Goal: Task Accomplishment & Management: Manage account settings

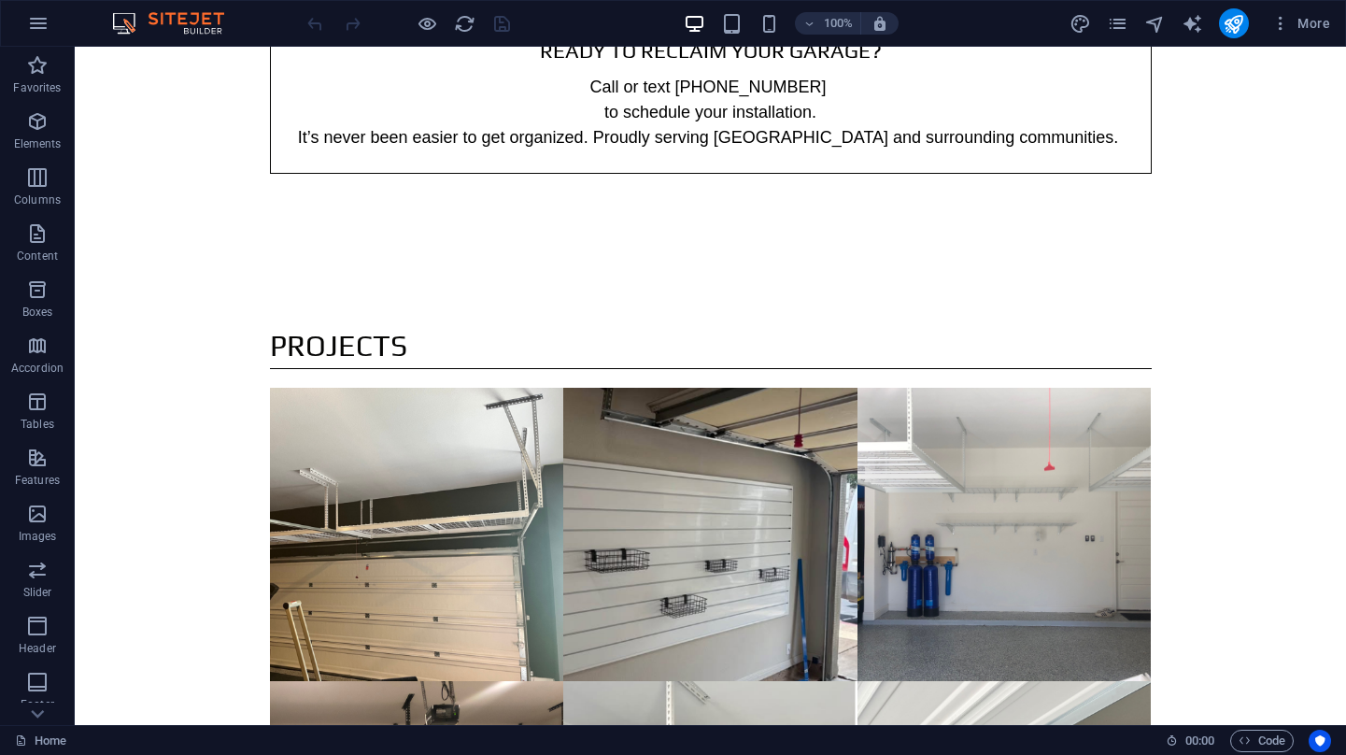
scroll to position [3, 0]
click at [461, 27] on icon "reload" at bounding box center [464, 23] width 21 height 21
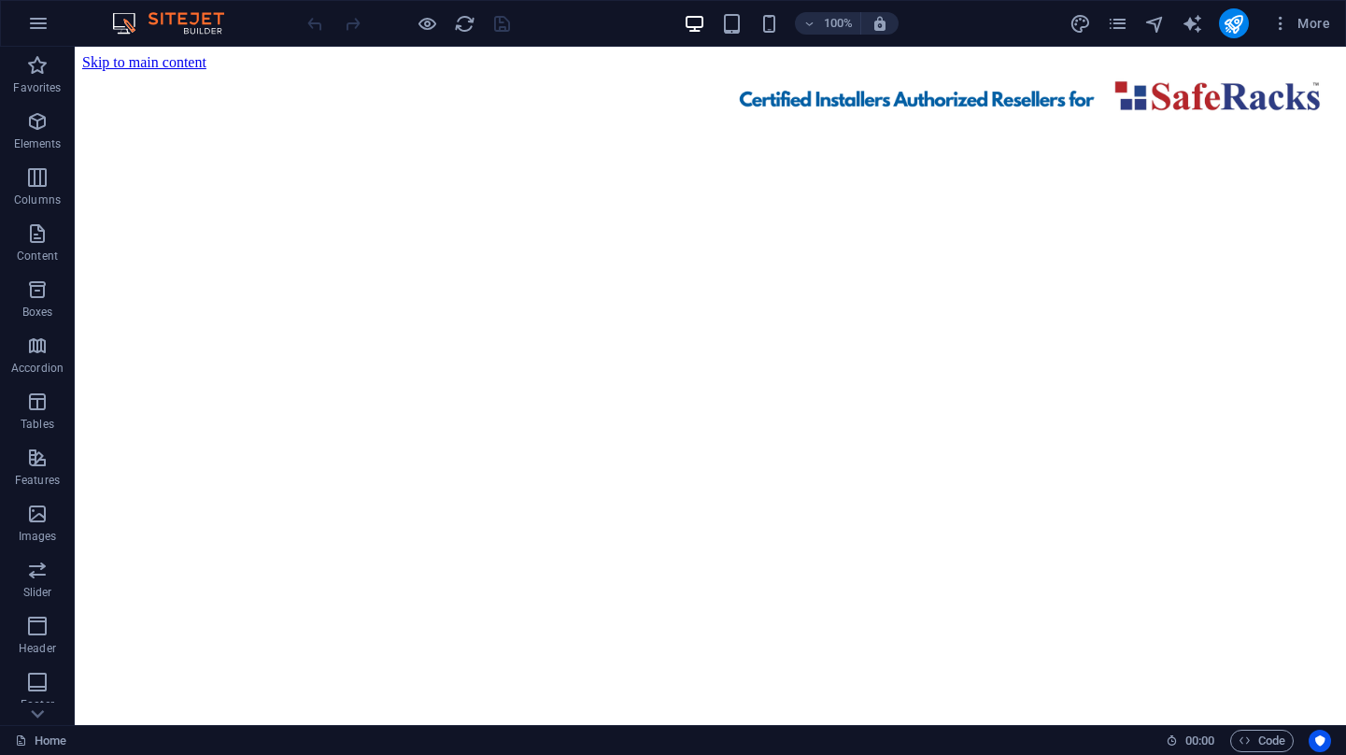
scroll to position [0, 0]
click at [466, 25] on icon "reload" at bounding box center [464, 23] width 21 height 21
click at [460, 24] on icon "reload" at bounding box center [464, 23] width 21 height 21
click at [463, 23] on icon "reload" at bounding box center [464, 23] width 21 height 21
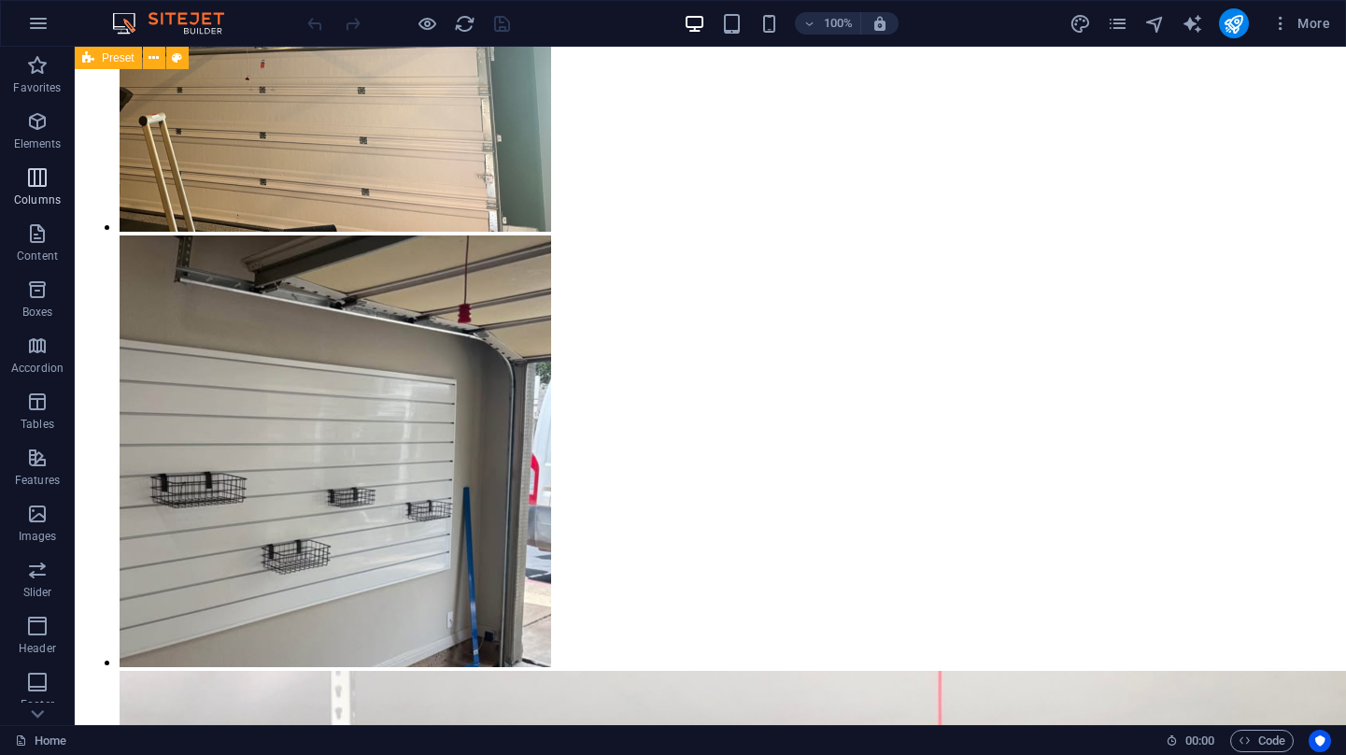
scroll to position [4116, 0]
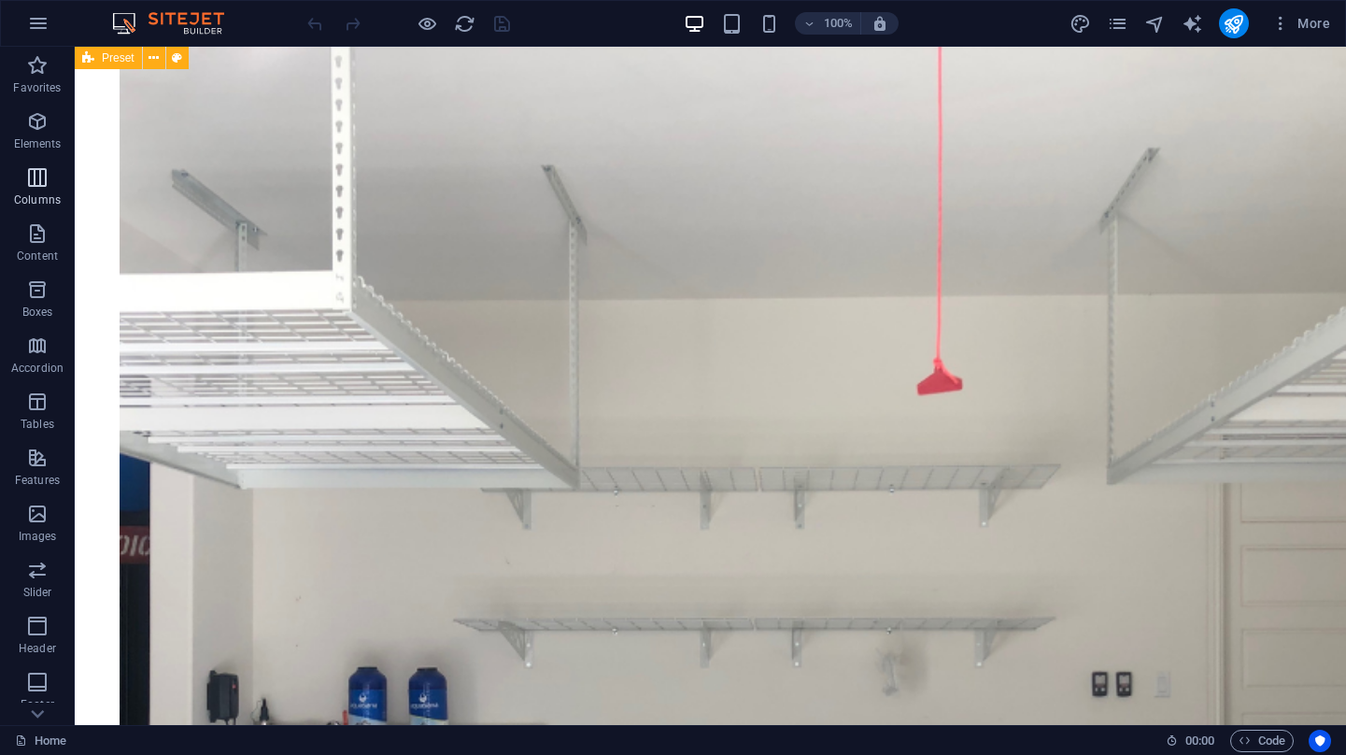
click at [120, 54] on span "Preset" at bounding box center [118, 57] width 33 height 11
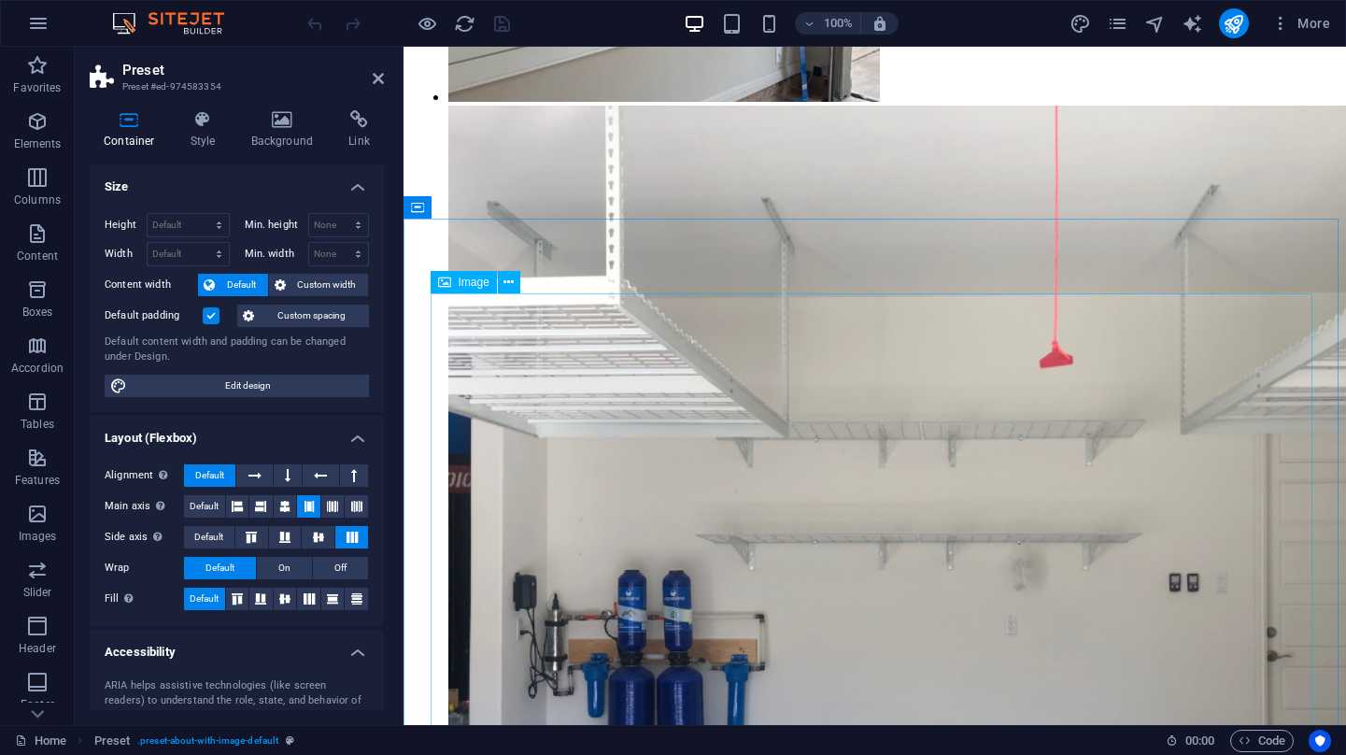
scroll to position [4062, 0]
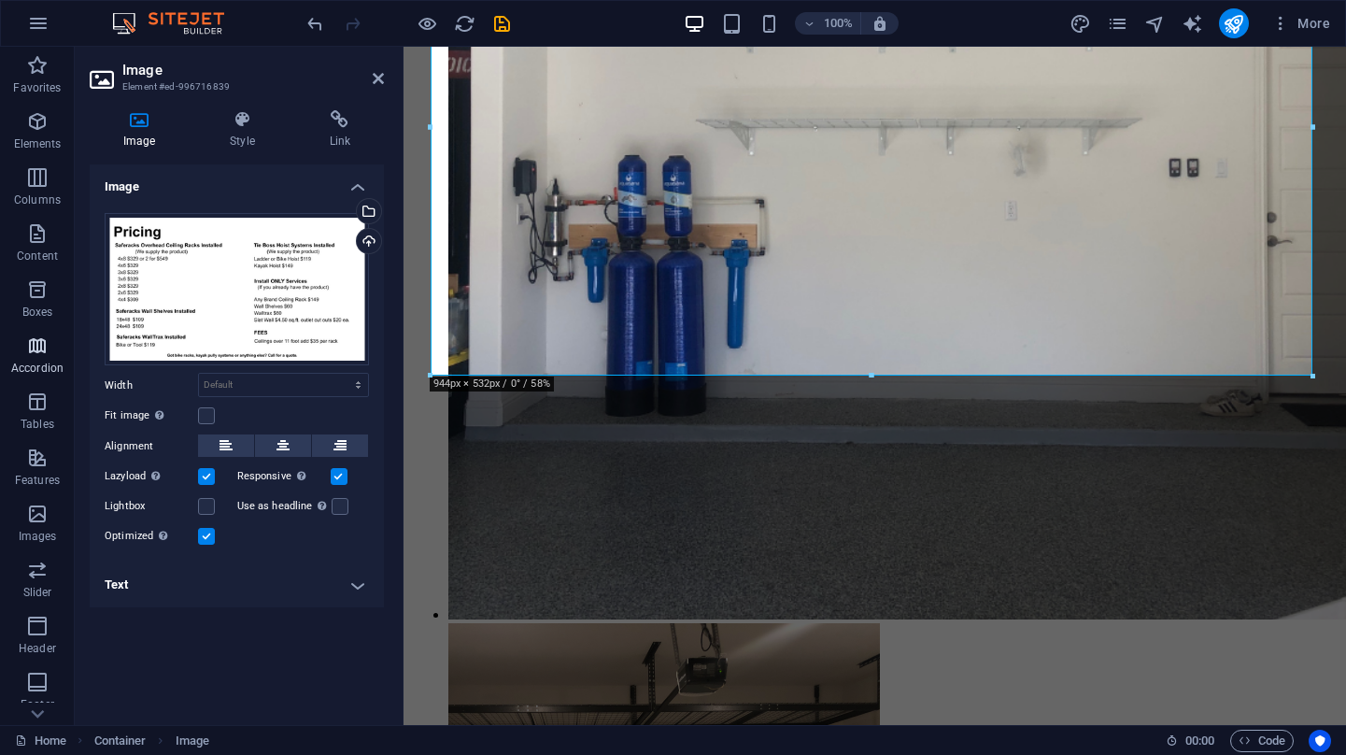
scroll to position [4001, 0]
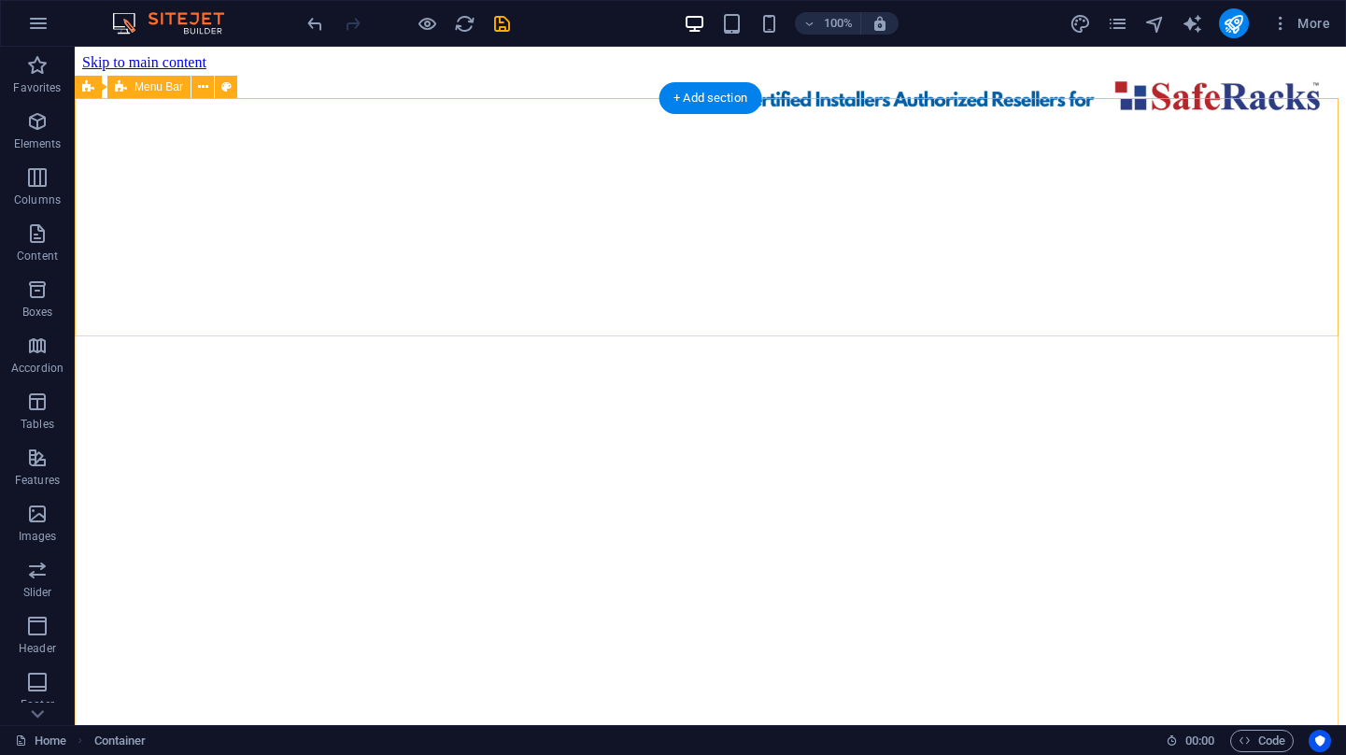
scroll to position [0, 0]
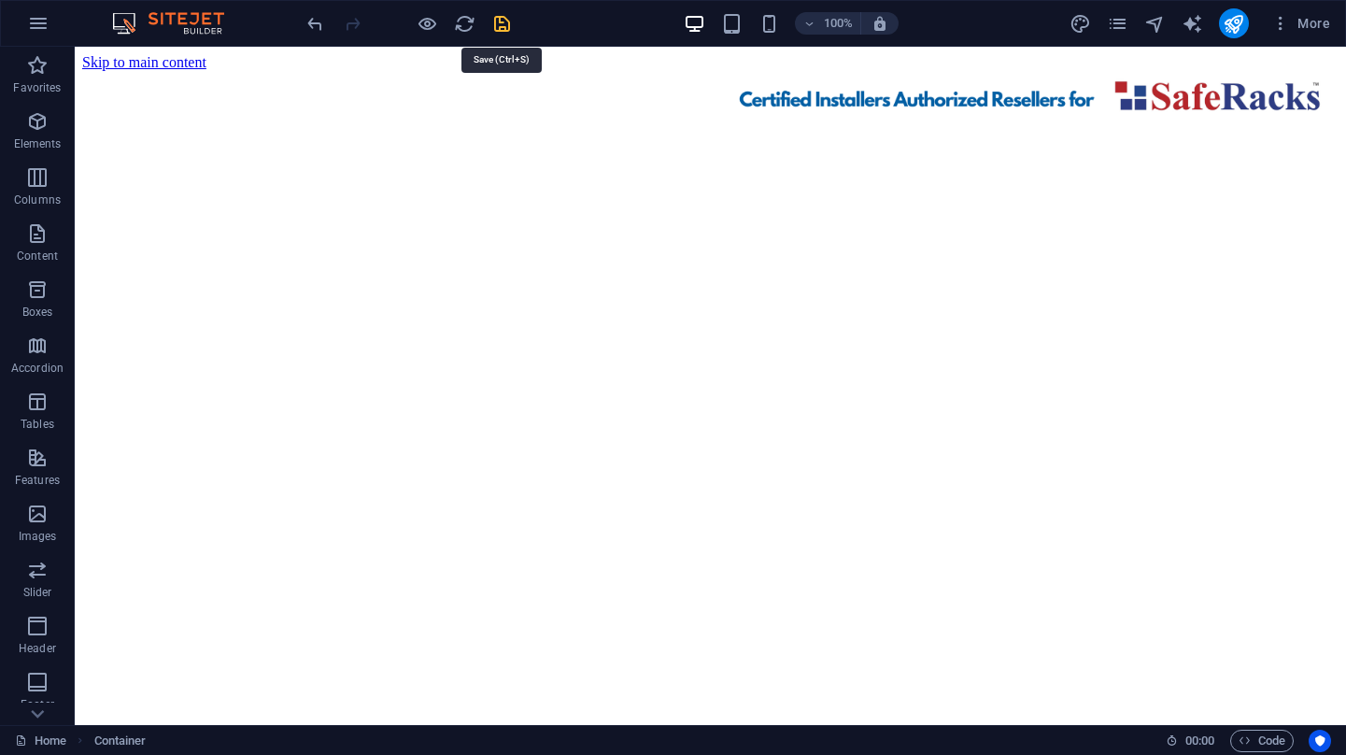
click at [506, 29] on icon "save" at bounding box center [501, 23] width 21 height 21
click at [1244, 23] on icon "publish" at bounding box center [1233, 23] width 21 height 21
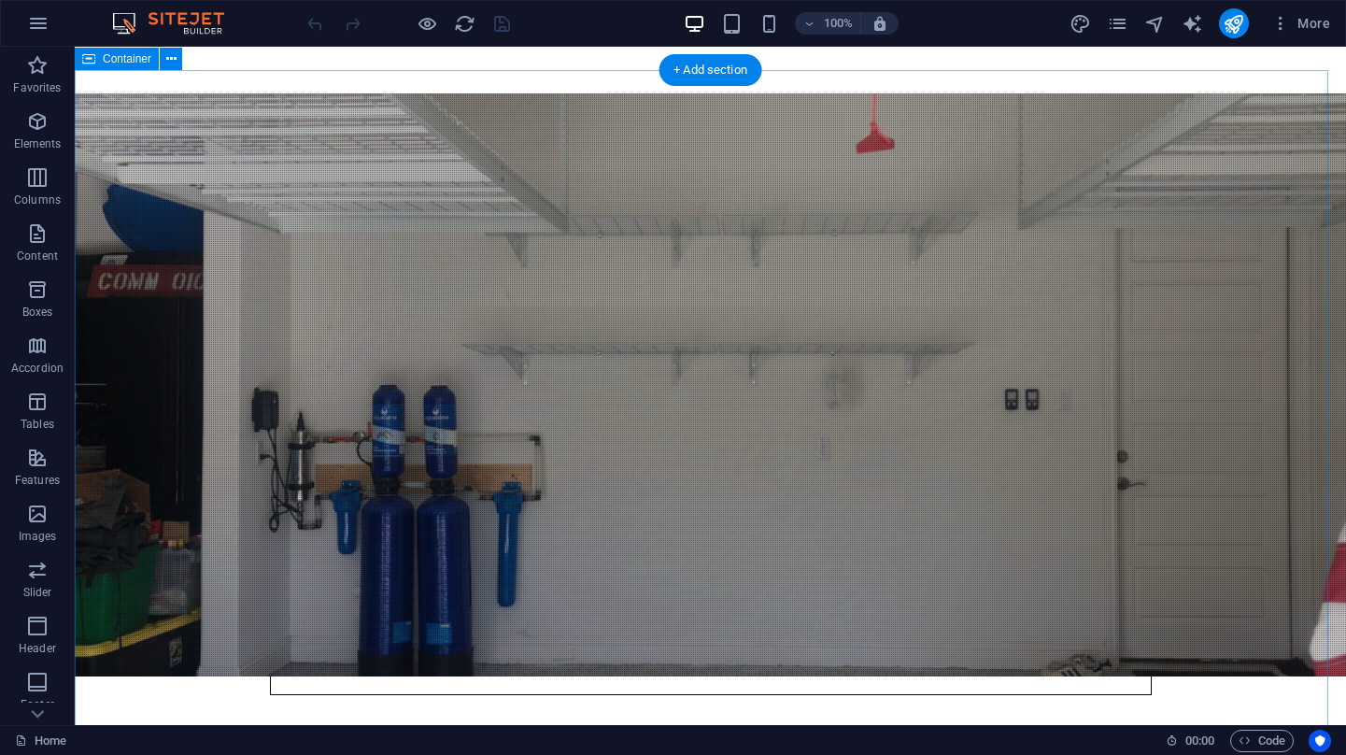
scroll to position [2353, 0]
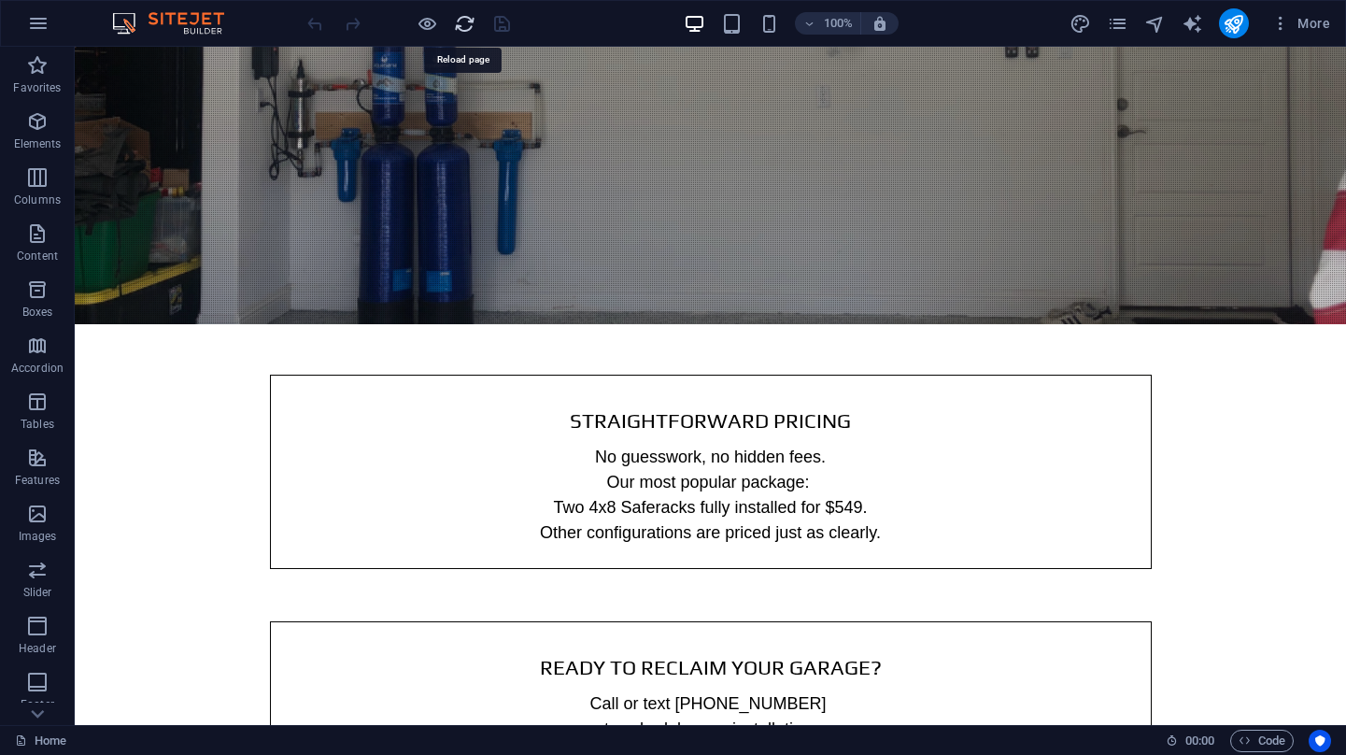
click at [467, 24] on icon "reload" at bounding box center [464, 23] width 21 height 21
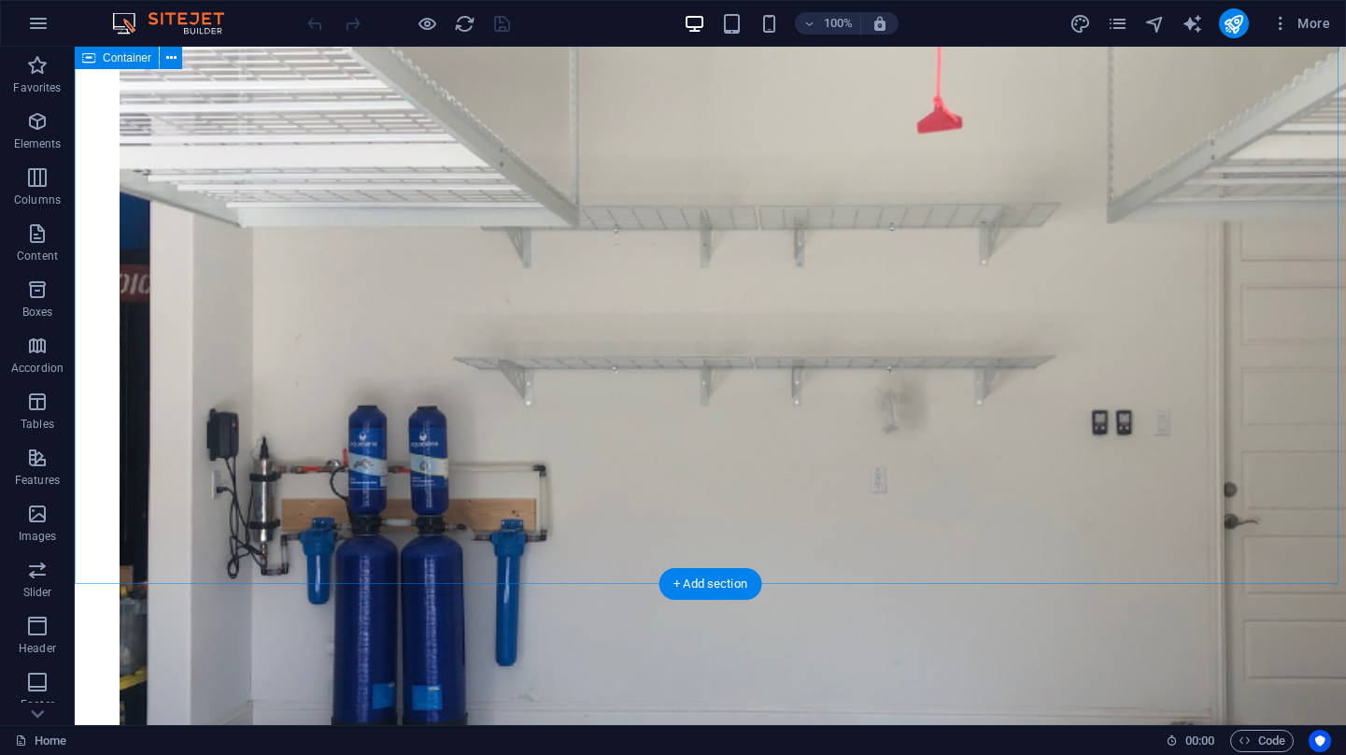
scroll to position [4249, 0]
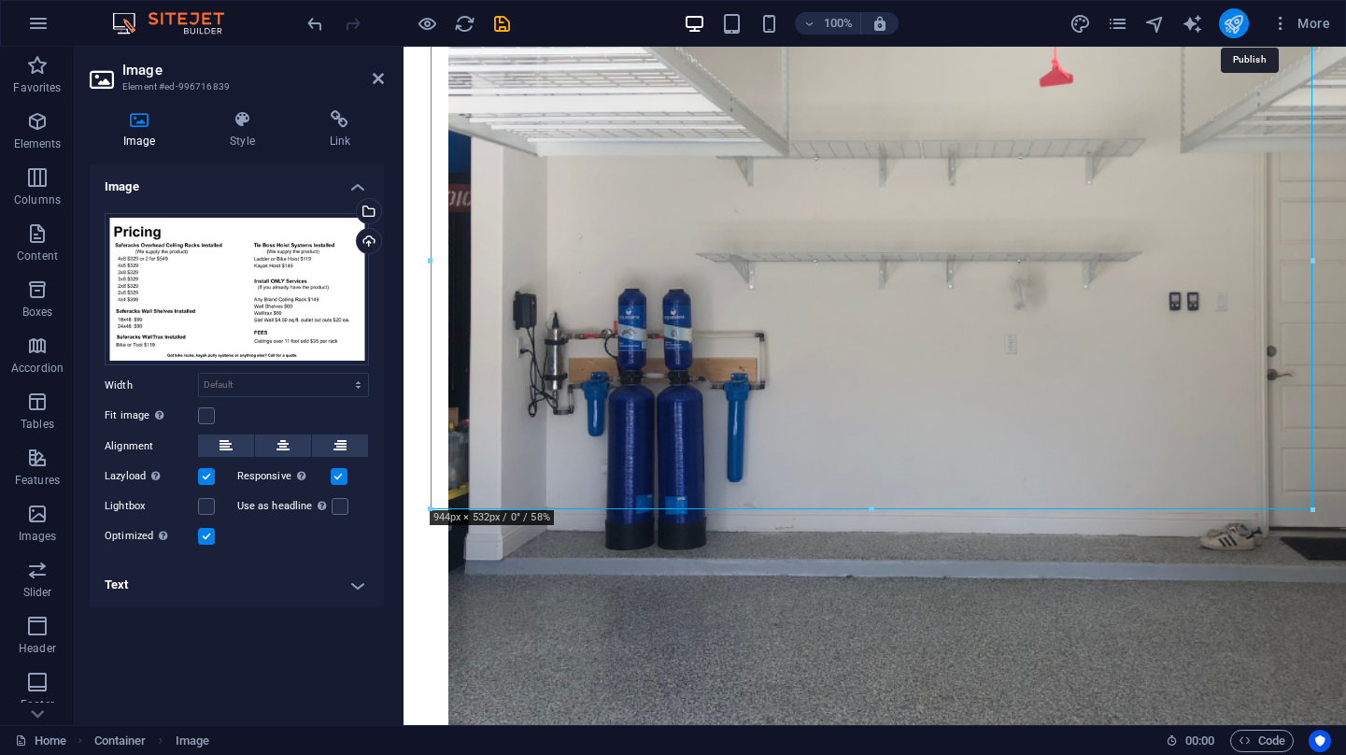
drag, startPoint x: 1252, startPoint y: 21, endPoint x: 1257, endPoint y: 32, distance: 12.5
click at [1244, 21] on icon "publish" at bounding box center [1233, 23] width 21 height 21
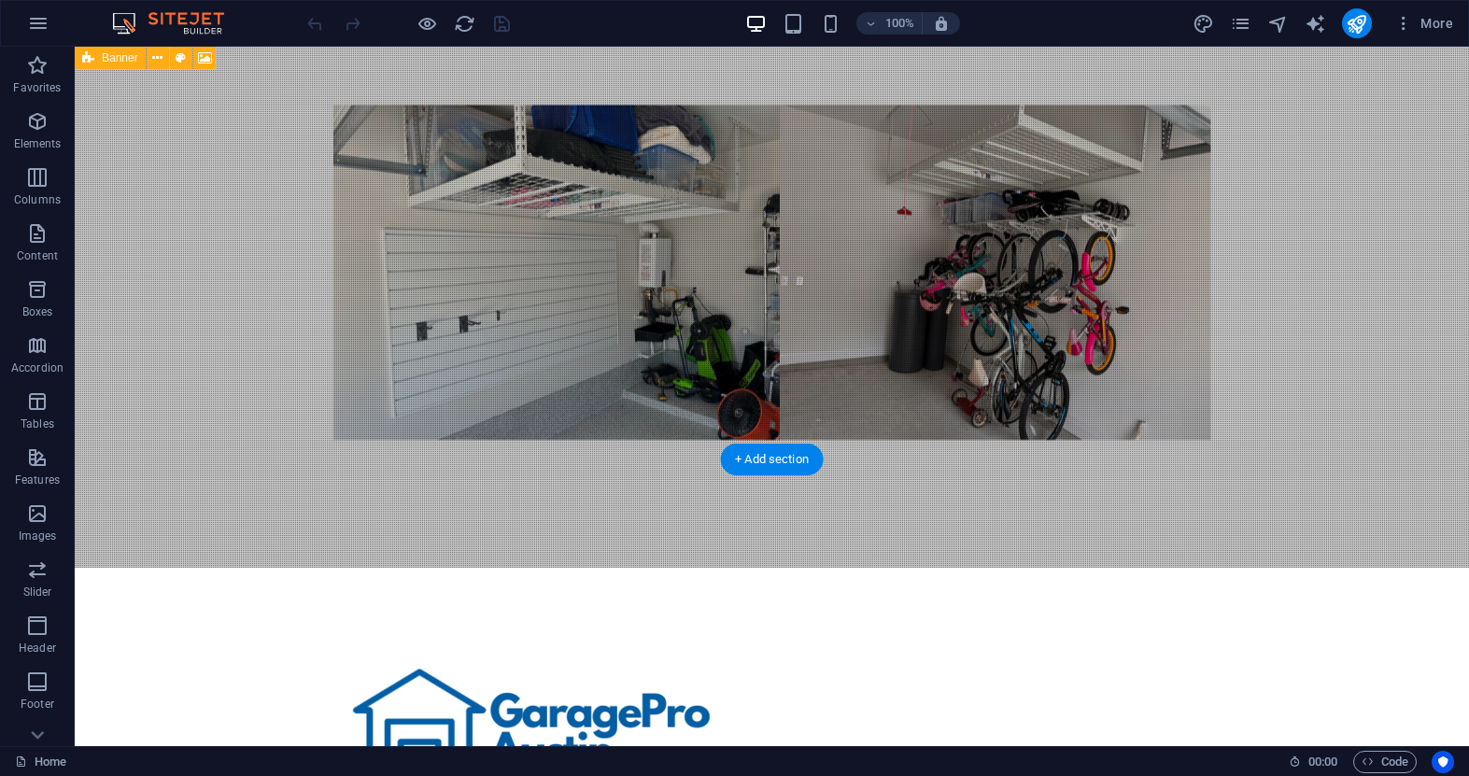
scroll to position [338, 0]
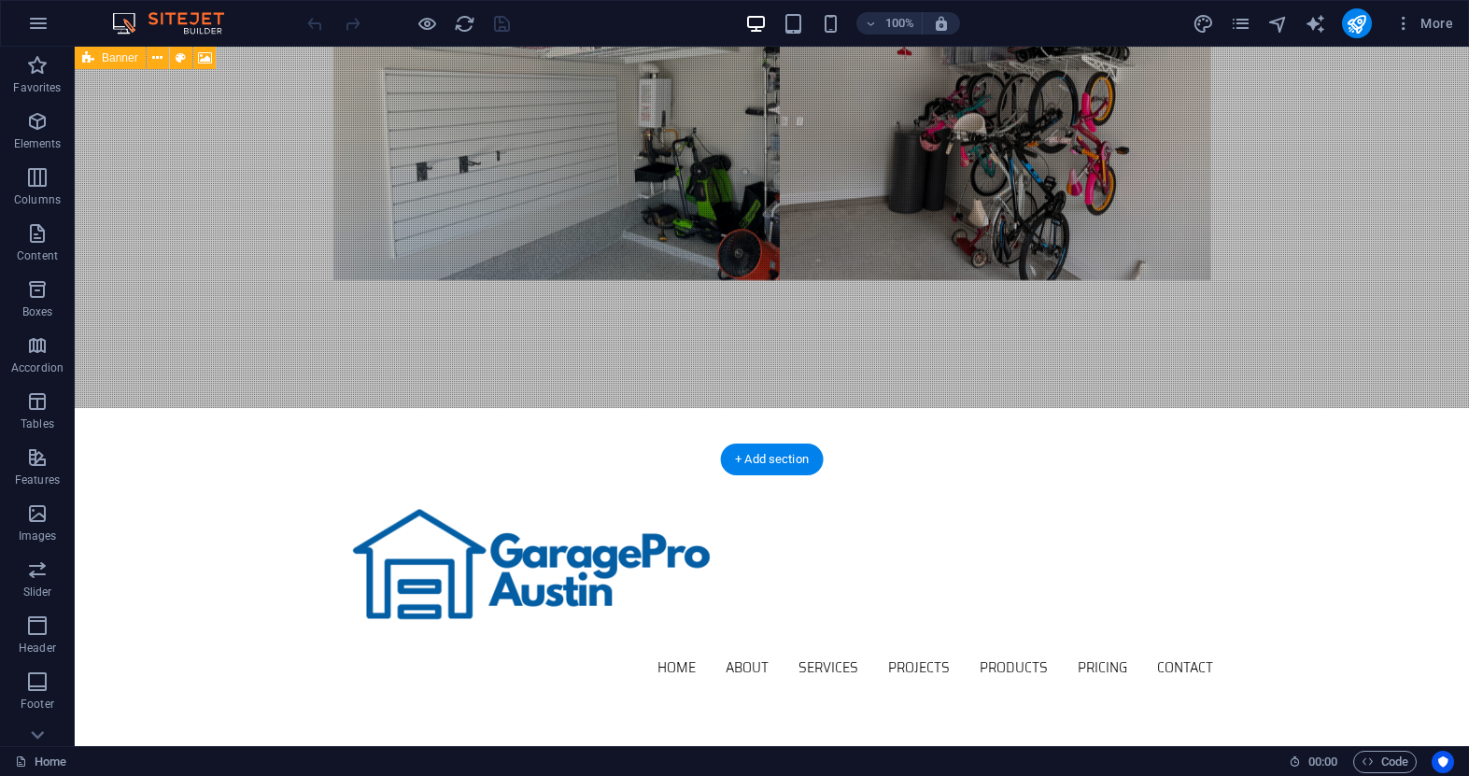
click at [1238, 336] on figure at bounding box center [772, 110] width 1395 height 700
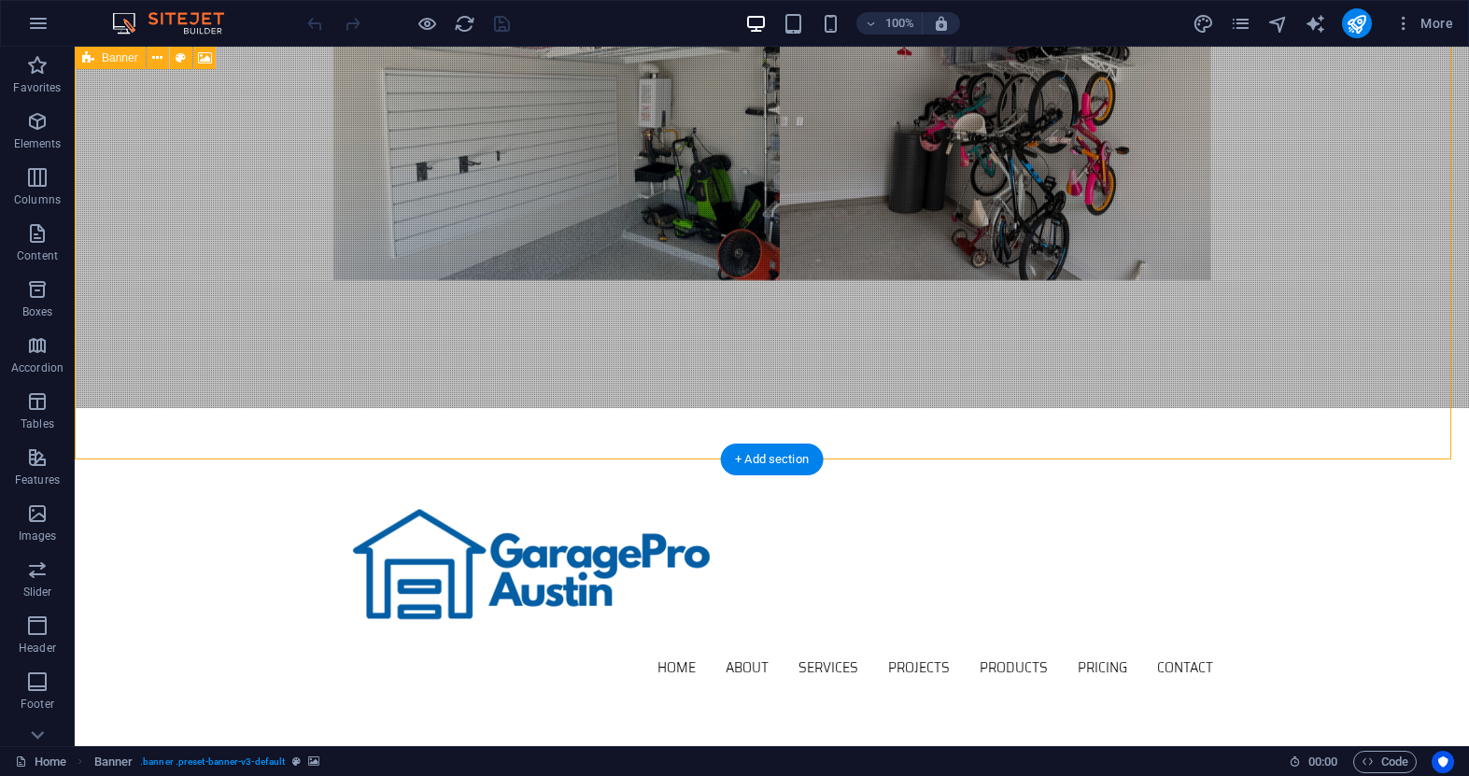
click at [1238, 337] on figure at bounding box center [772, 110] width 1395 height 700
select select "vh"
select select "header"
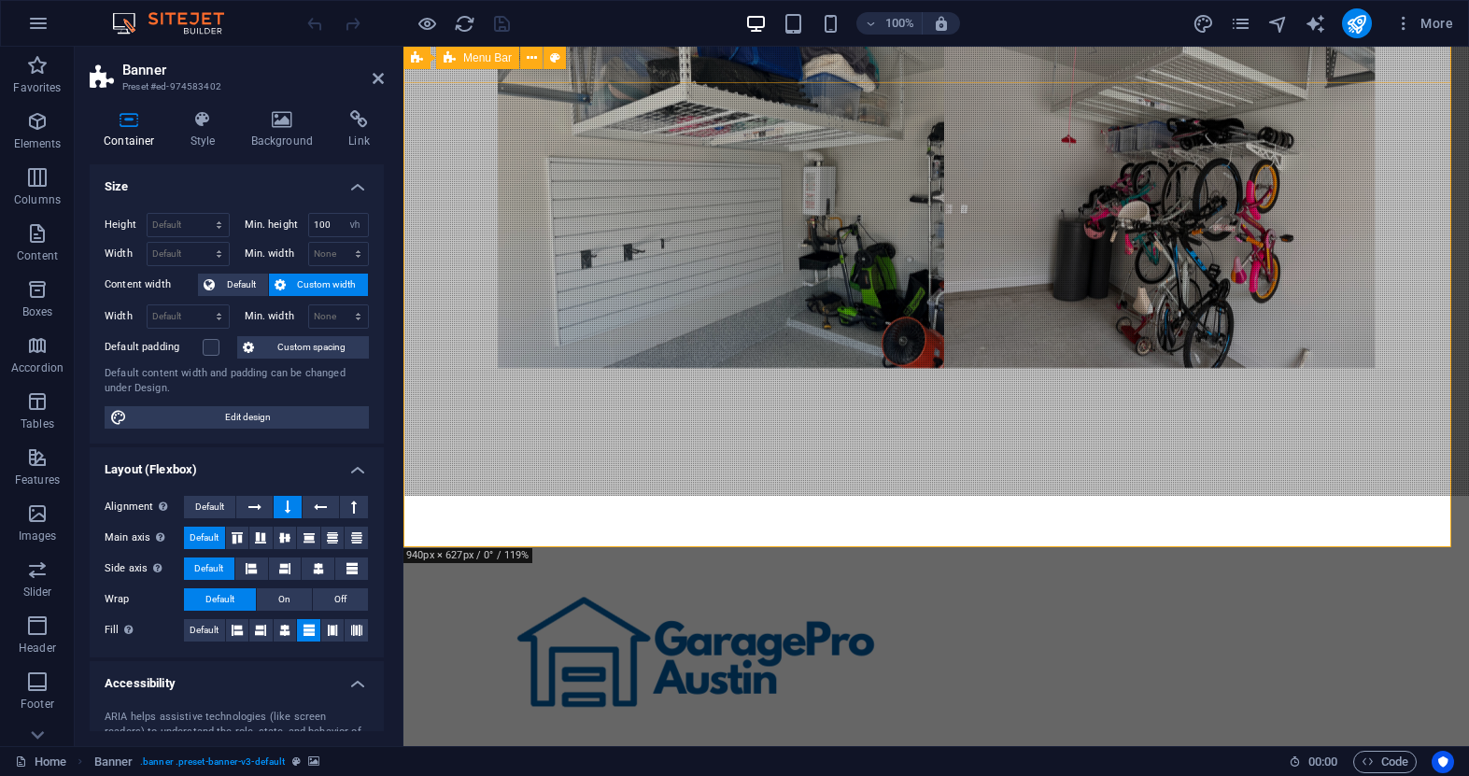
scroll to position [5, 0]
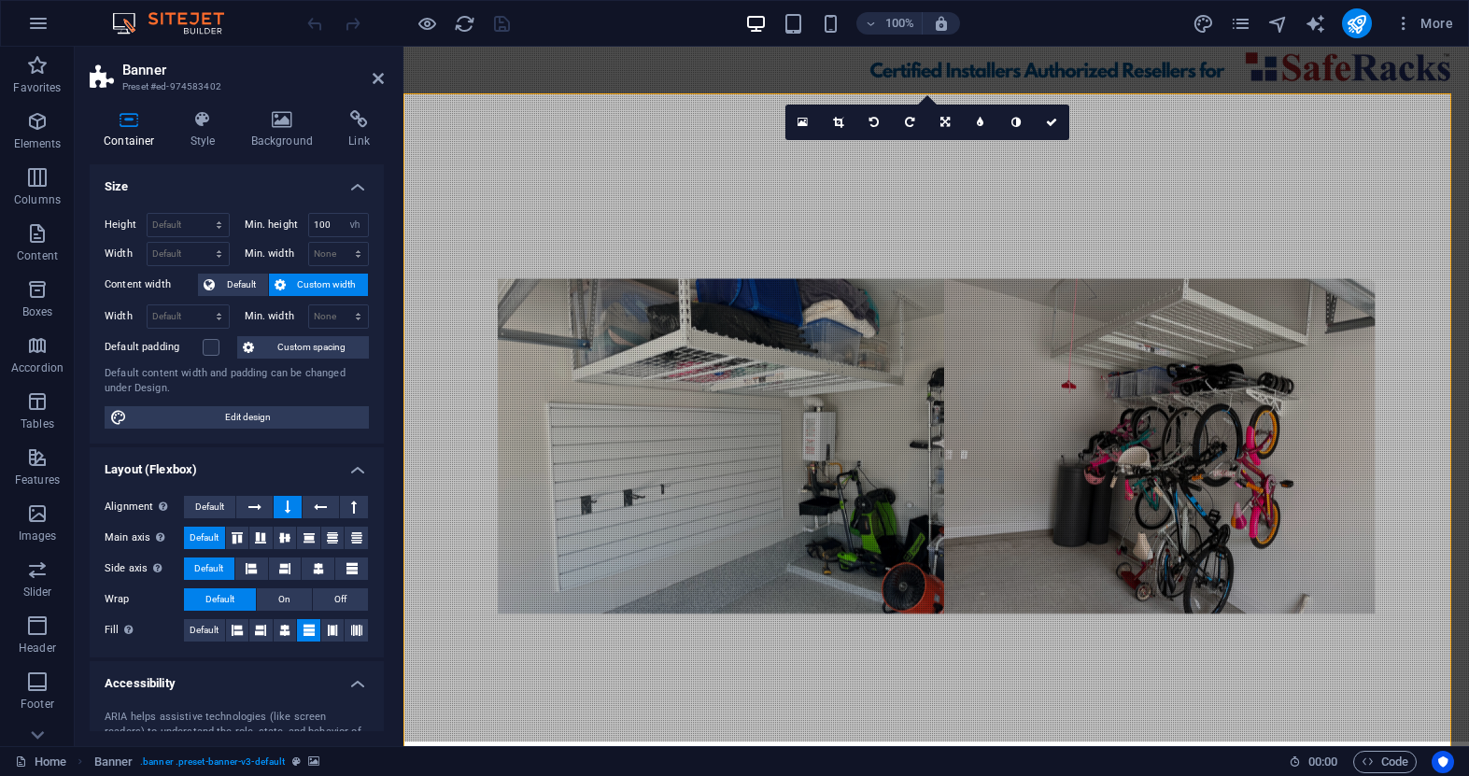
click at [456, 391] on figure at bounding box center [937, 443] width 1066 height 700
click at [456, 390] on figure at bounding box center [937, 443] width 1066 height 700
click at [597, 404] on figure at bounding box center [937, 443] width 1066 height 700
click at [135, 124] on icon at bounding box center [129, 119] width 79 height 19
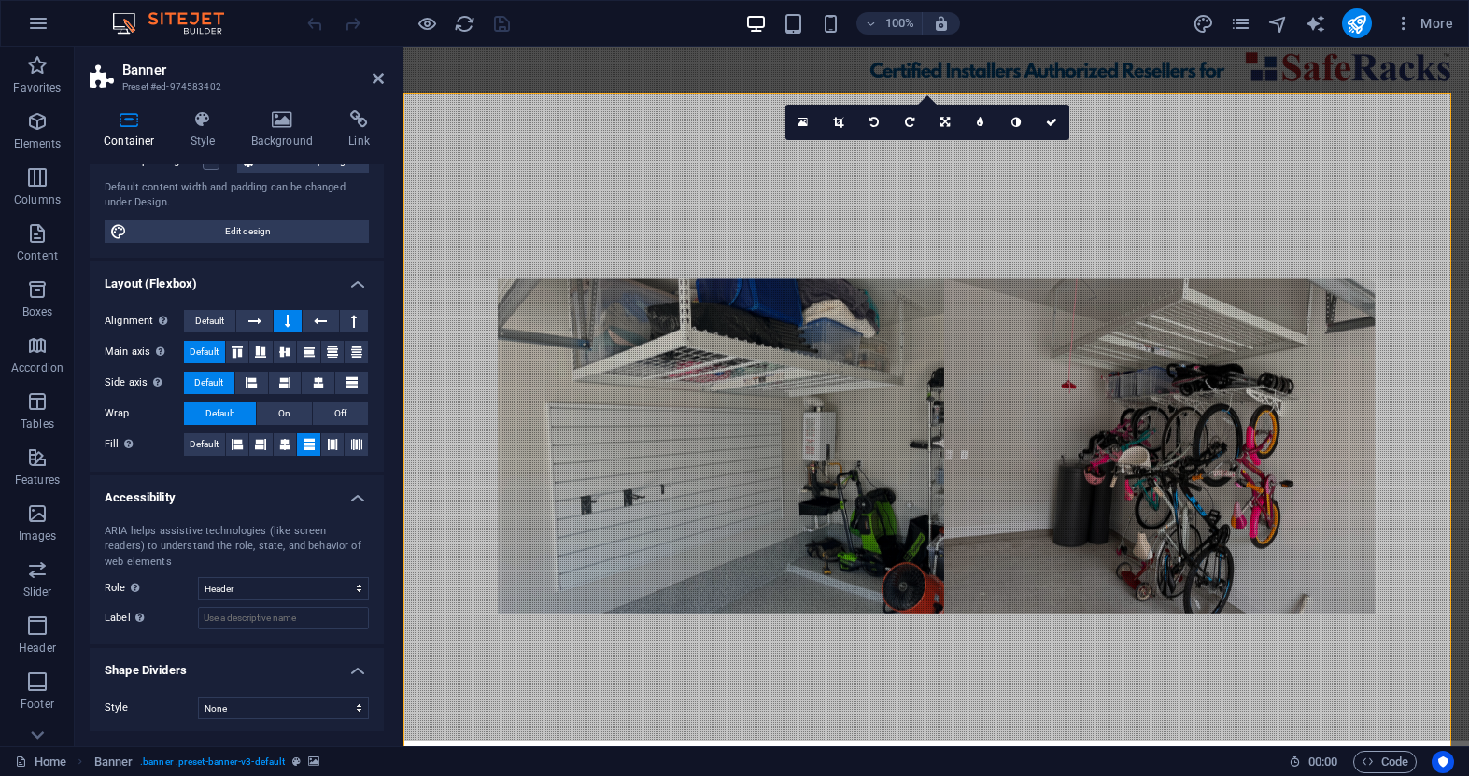
scroll to position [56, 0]
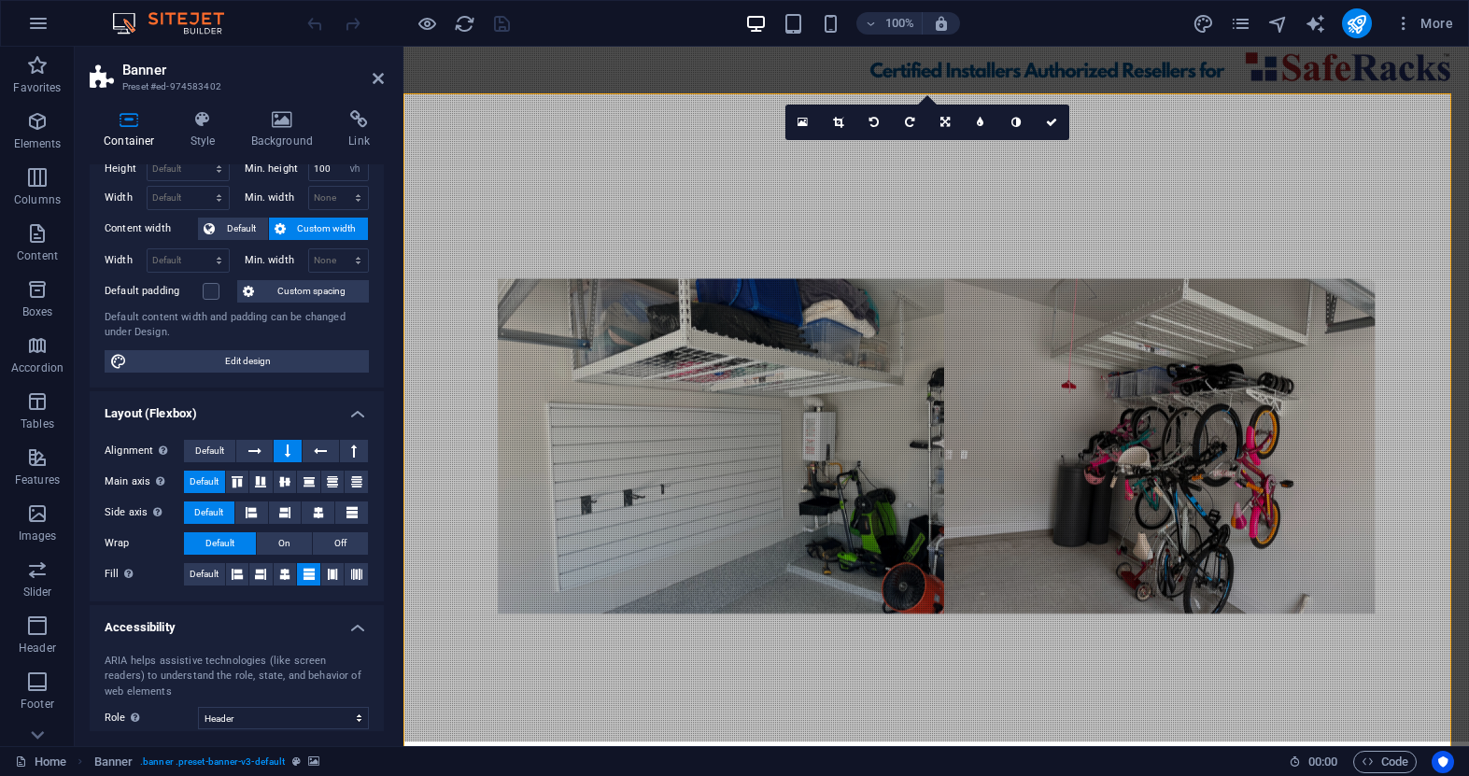
click at [1146, 495] on figure at bounding box center [937, 443] width 1066 height 700
click at [1128, 664] on figure at bounding box center [937, 443] width 1066 height 700
click at [622, 395] on figure at bounding box center [937, 443] width 1066 height 700
click at [622, 396] on figure at bounding box center [937, 443] width 1066 height 700
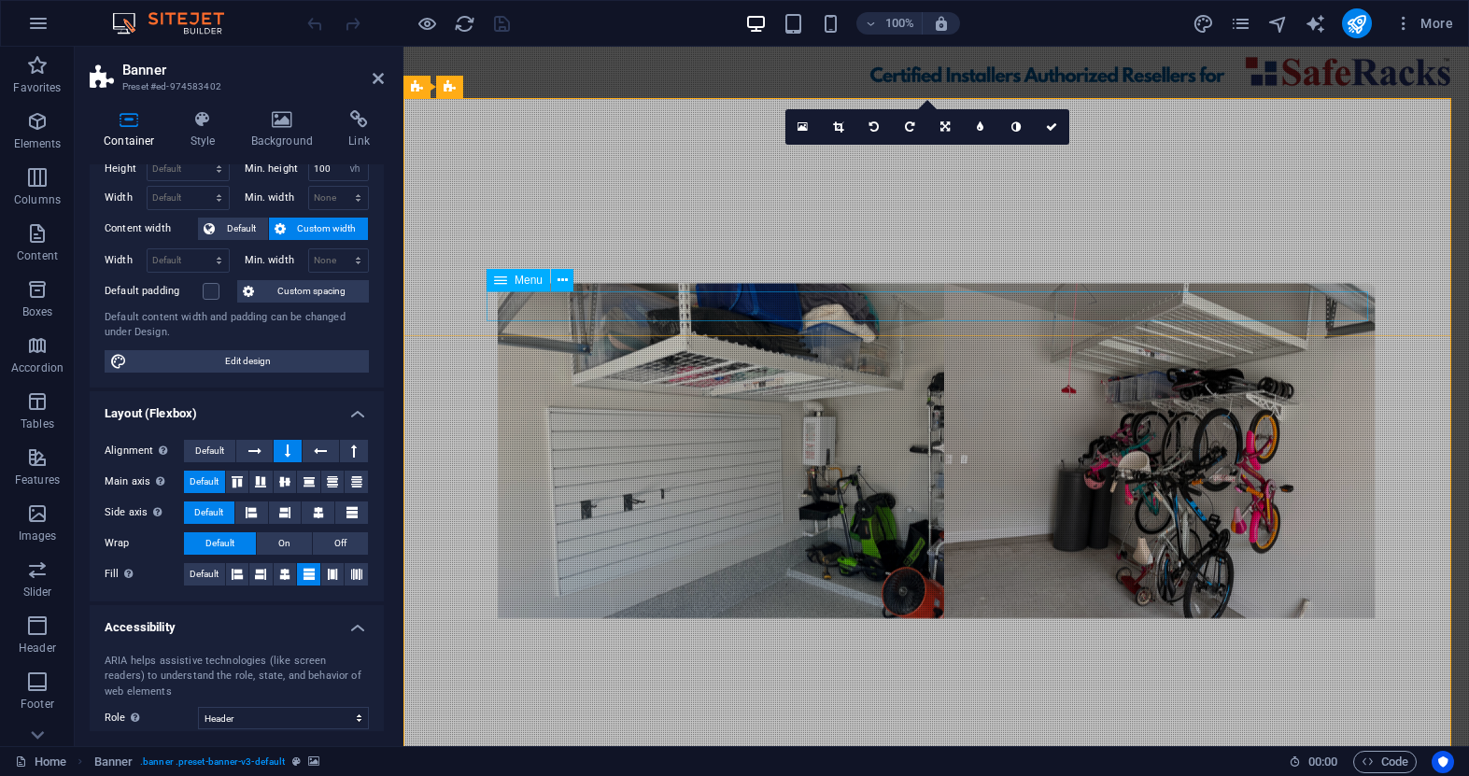
scroll to position [0, 0]
drag, startPoint x: 586, startPoint y: 661, endPoint x: 982, endPoint y: 429, distance: 459.3
click at [982, 429] on figure at bounding box center [937, 448] width 1066 height 700
click at [1319, 658] on figure at bounding box center [937, 448] width 1066 height 700
click at [1320, 661] on figure at bounding box center [937, 448] width 1066 height 700
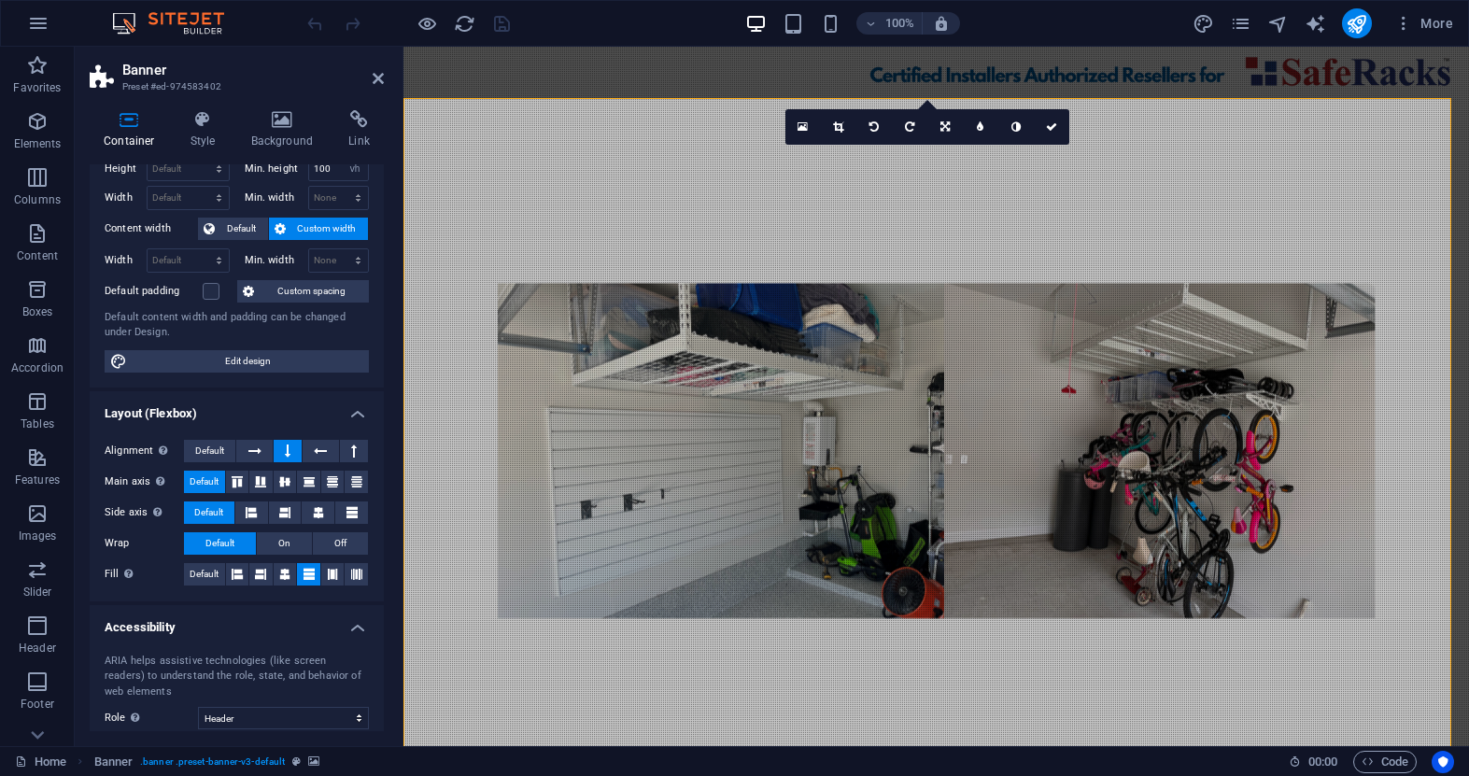
click at [1095, 753] on div "Home Banner . banner .preset-banner-v3-default" at bounding box center [644, 762] width 1259 height 22
click at [575, 644] on figure at bounding box center [937, 448] width 1066 height 700
click at [444, 511] on figure at bounding box center [937, 448] width 1066 height 700
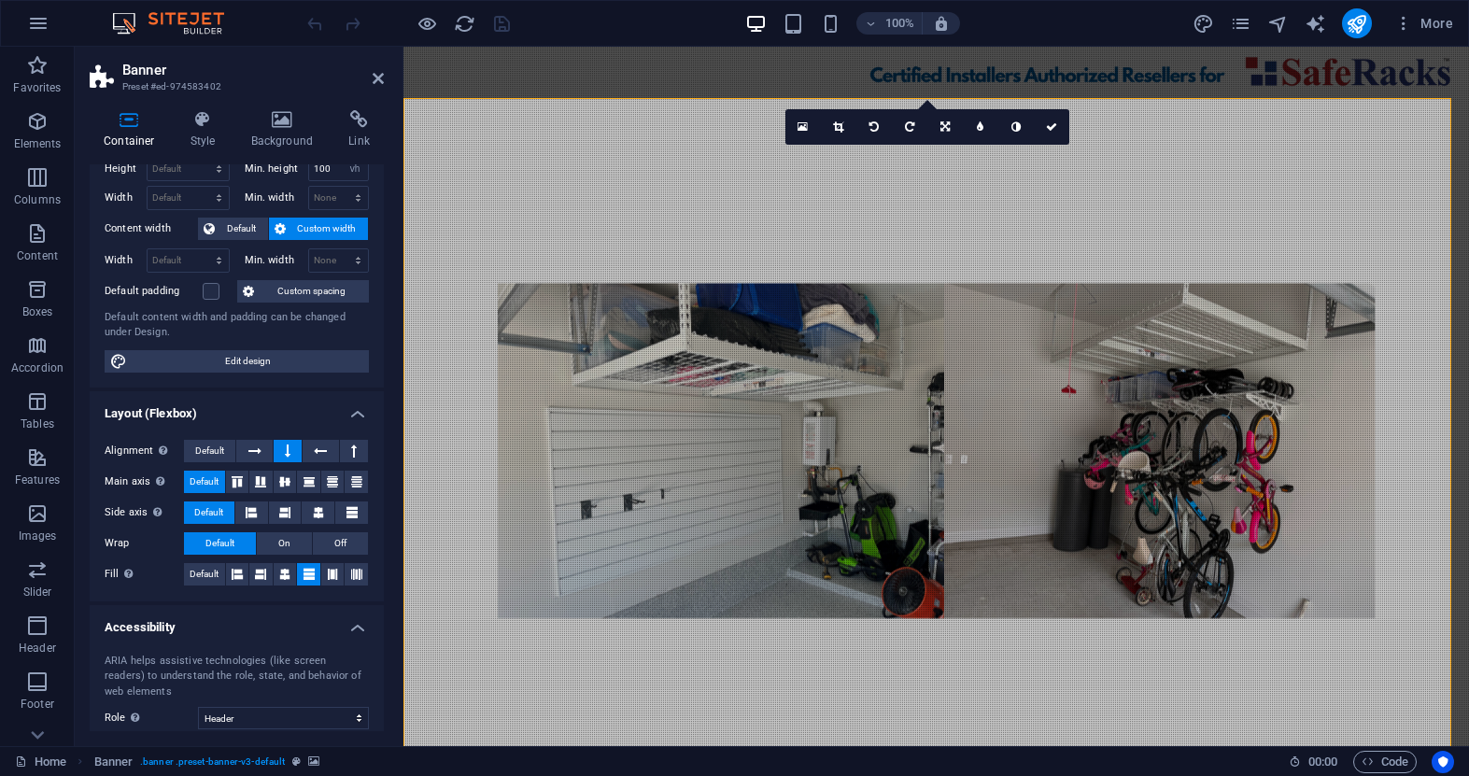
click at [444, 511] on figure at bounding box center [937, 448] width 1066 height 700
click at [379, 74] on icon at bounding box center [378, 78] width 11 height 15
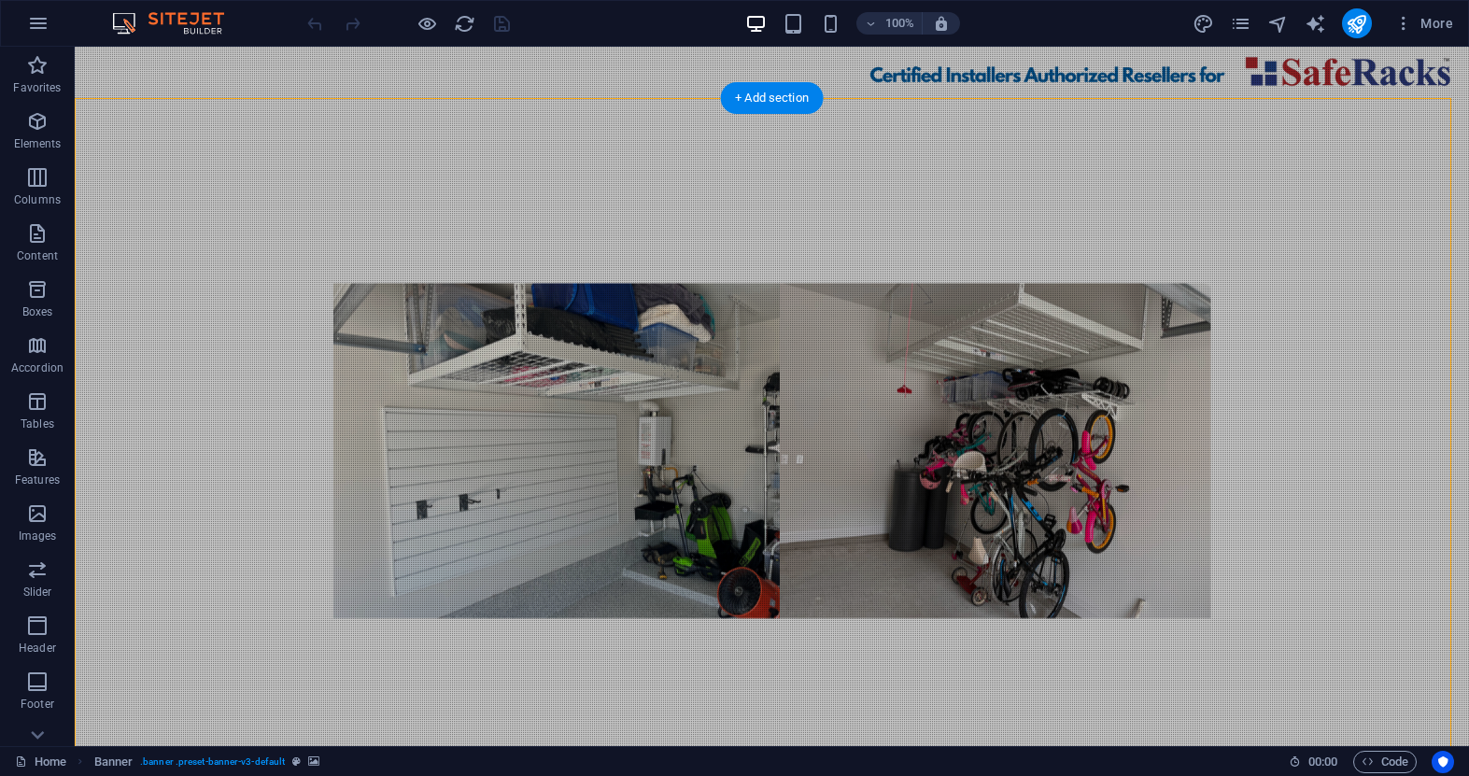
click at [1229, 560] on figure at bounding box center [772, 448] width 1395 height 700
click at [1109, 582] on figure at bounding box center [772, 448] width 1395 height 700
click at [1115, 641] on figure at bounding box center [772, 448] width 1395 height 700
click at [1057, 580] on figure at bounding box center [772, 448] width 1395 height 700
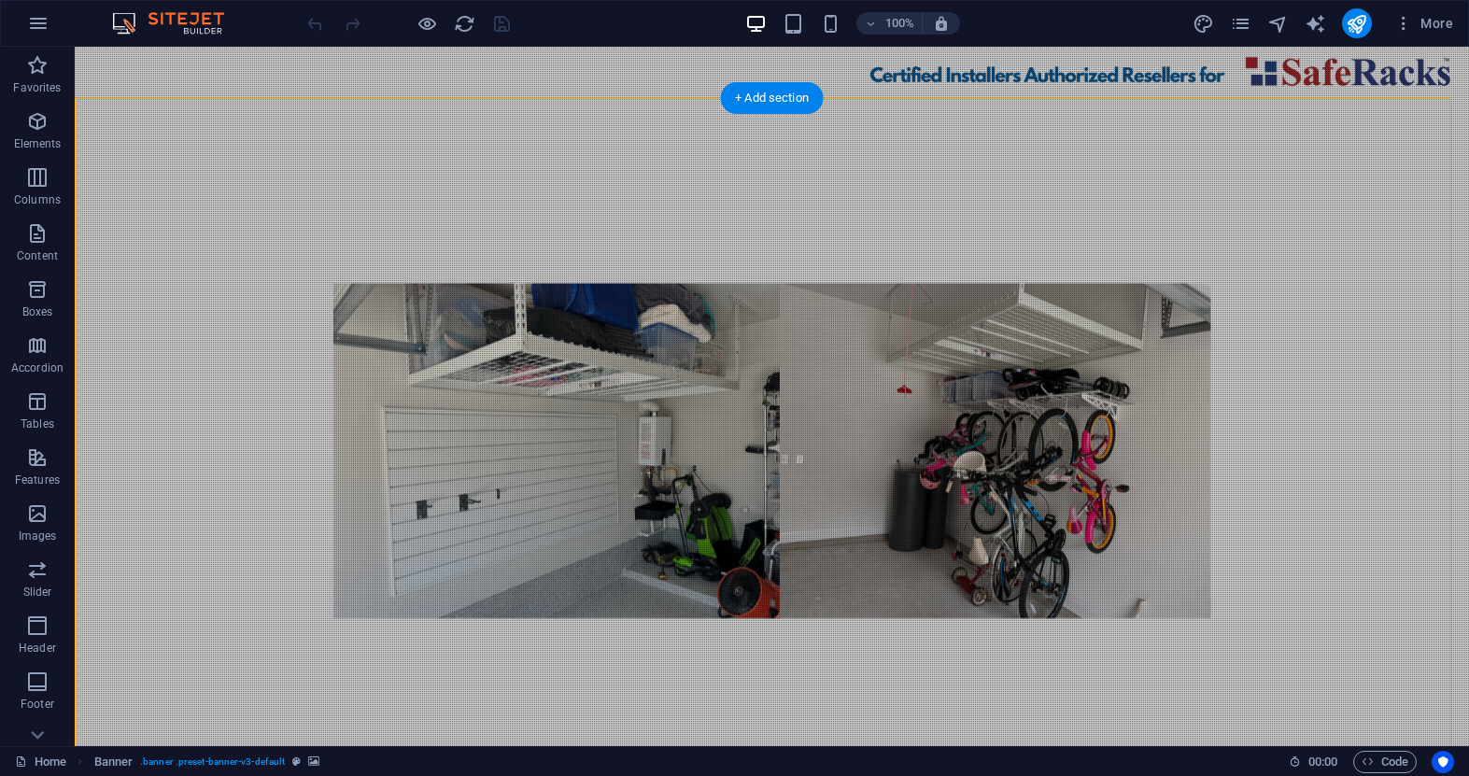
select select "vh"
select select "header"
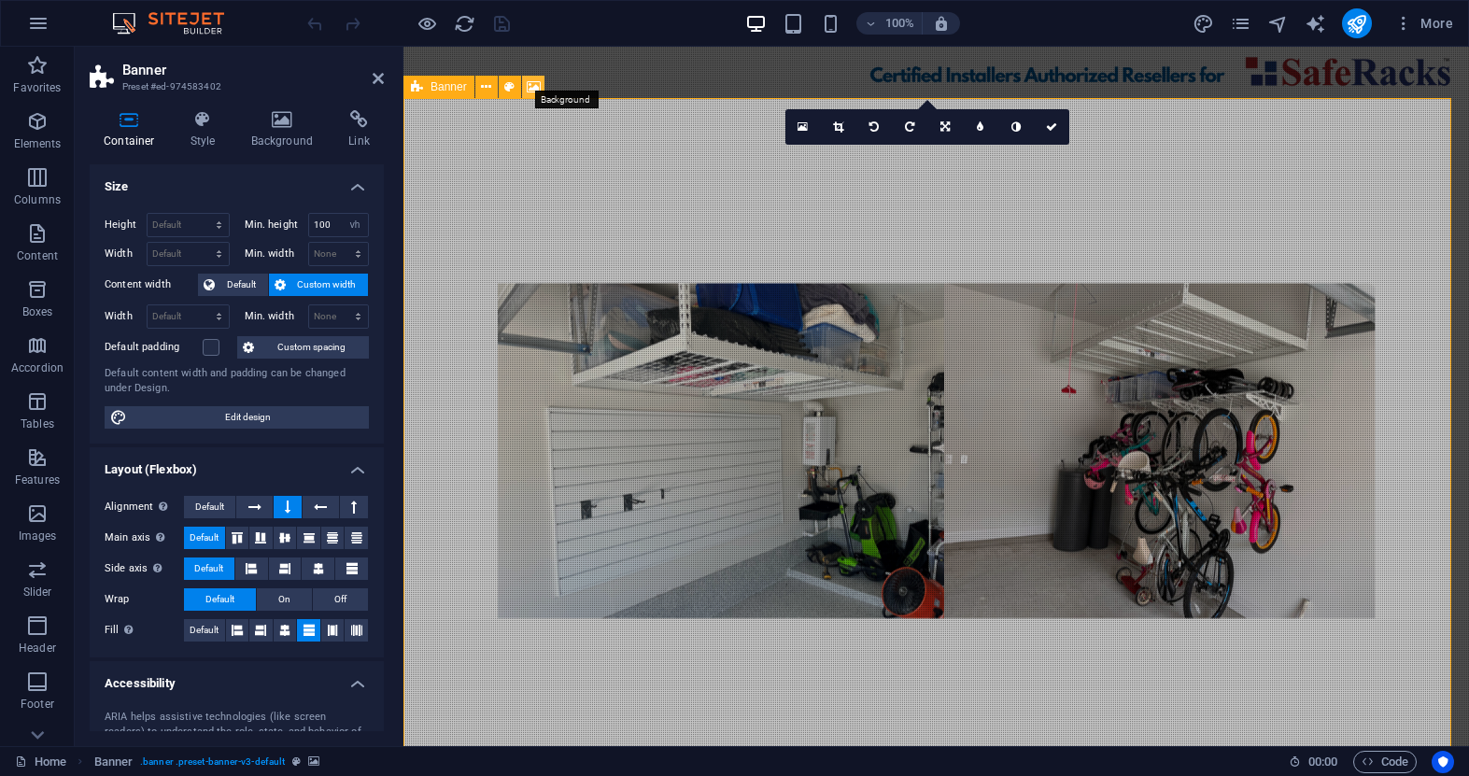
click at [534, 78] on icon at bounding box center [534, 88] width 14 height 20
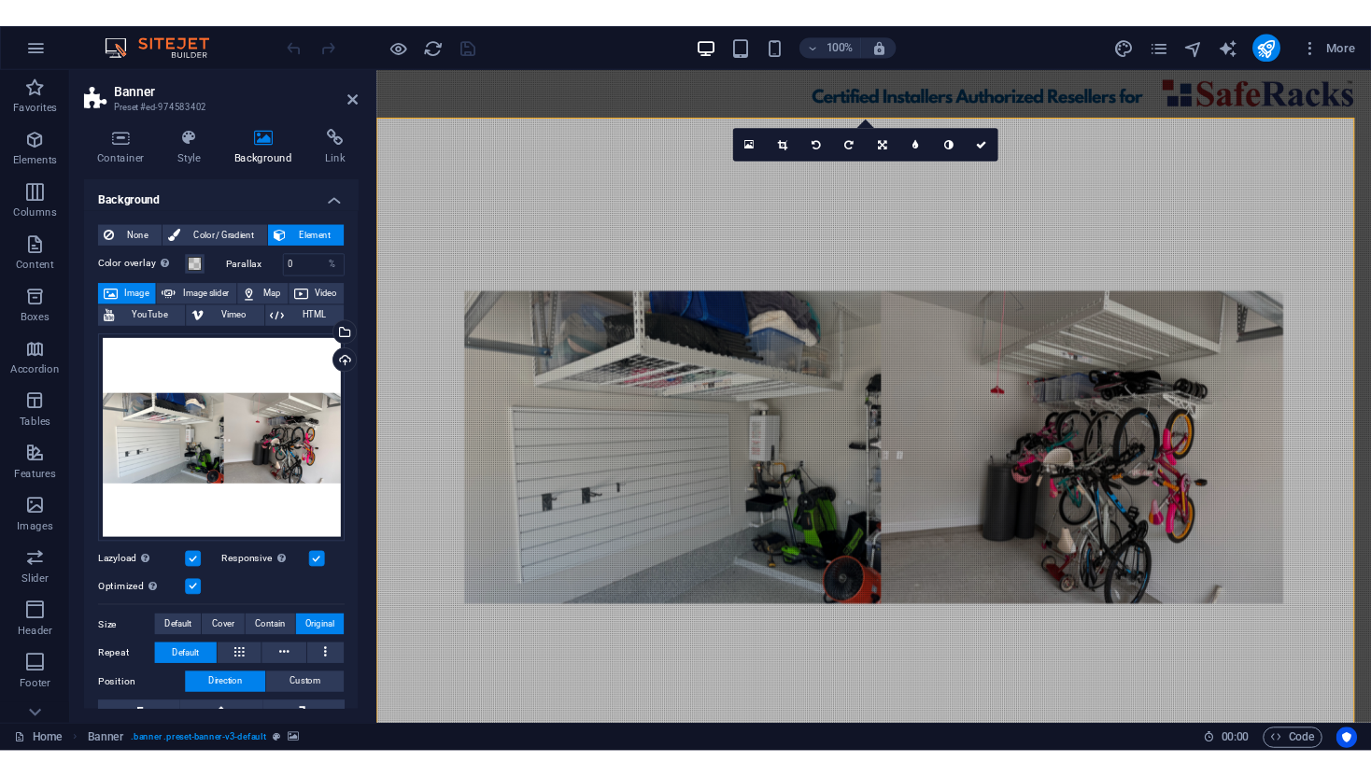
scroll to position [0, 0]
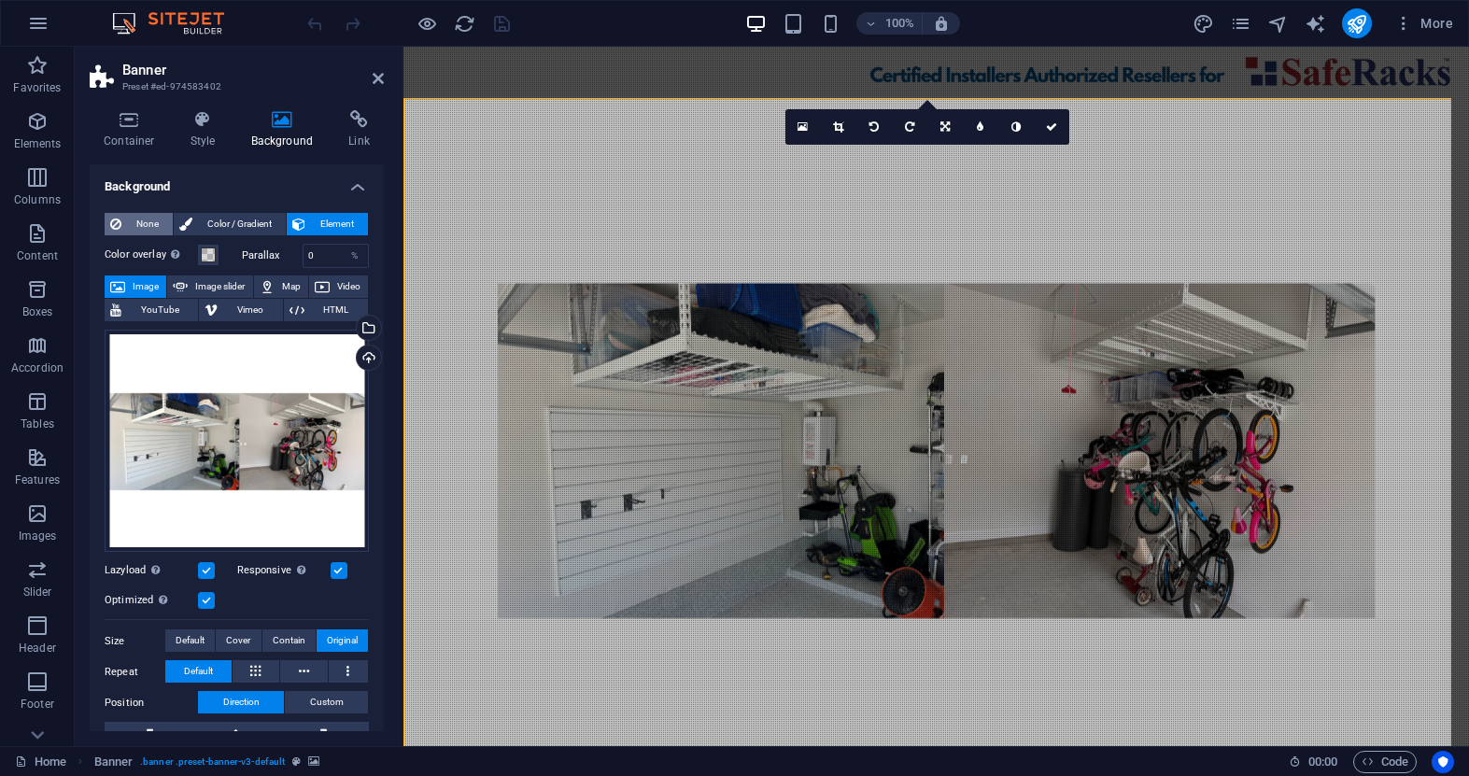
click at [138, 224] on span "None" at bounding box center [147, 224] width 40 height 22
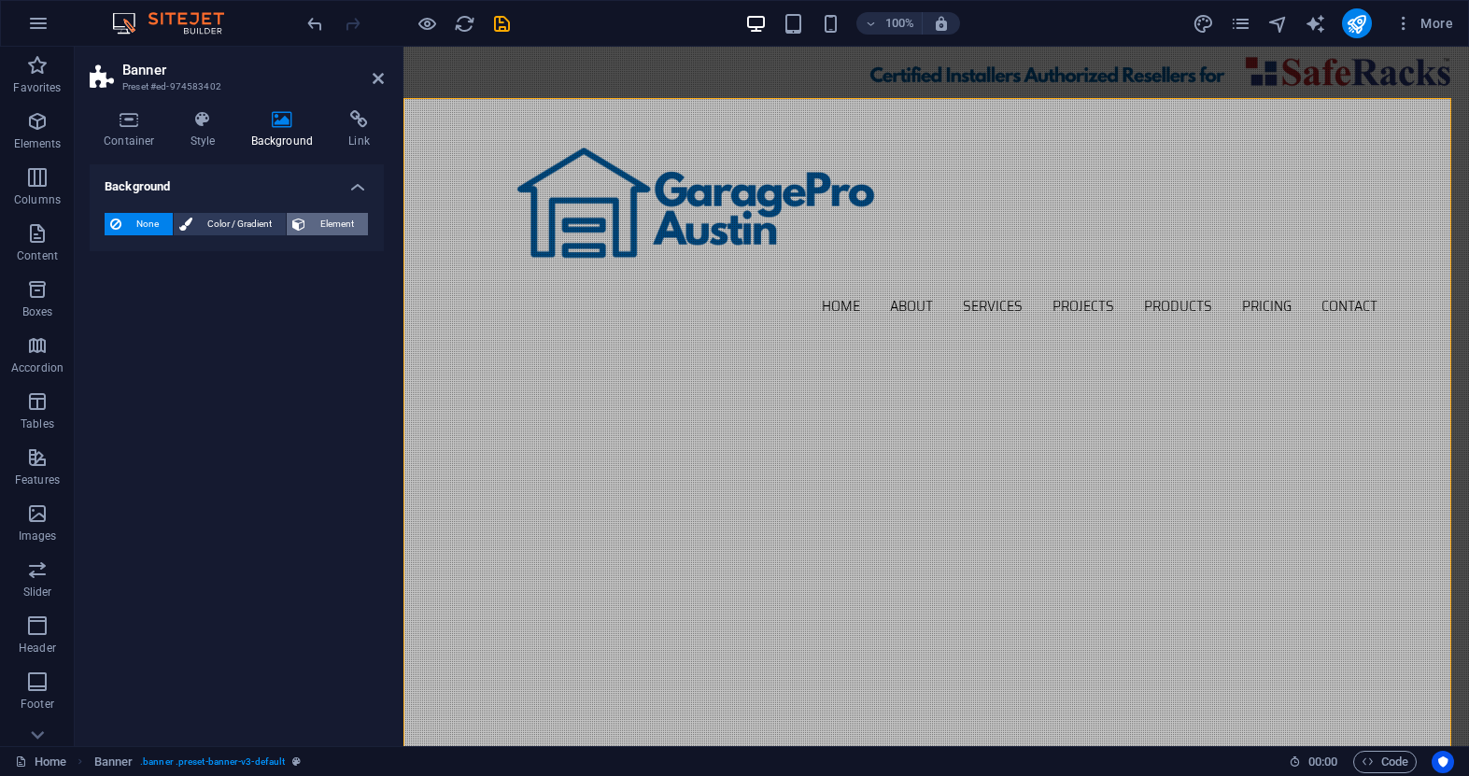
click at [333, 219] on span "Element" at bounding box center [336, 224] width 51 height 22
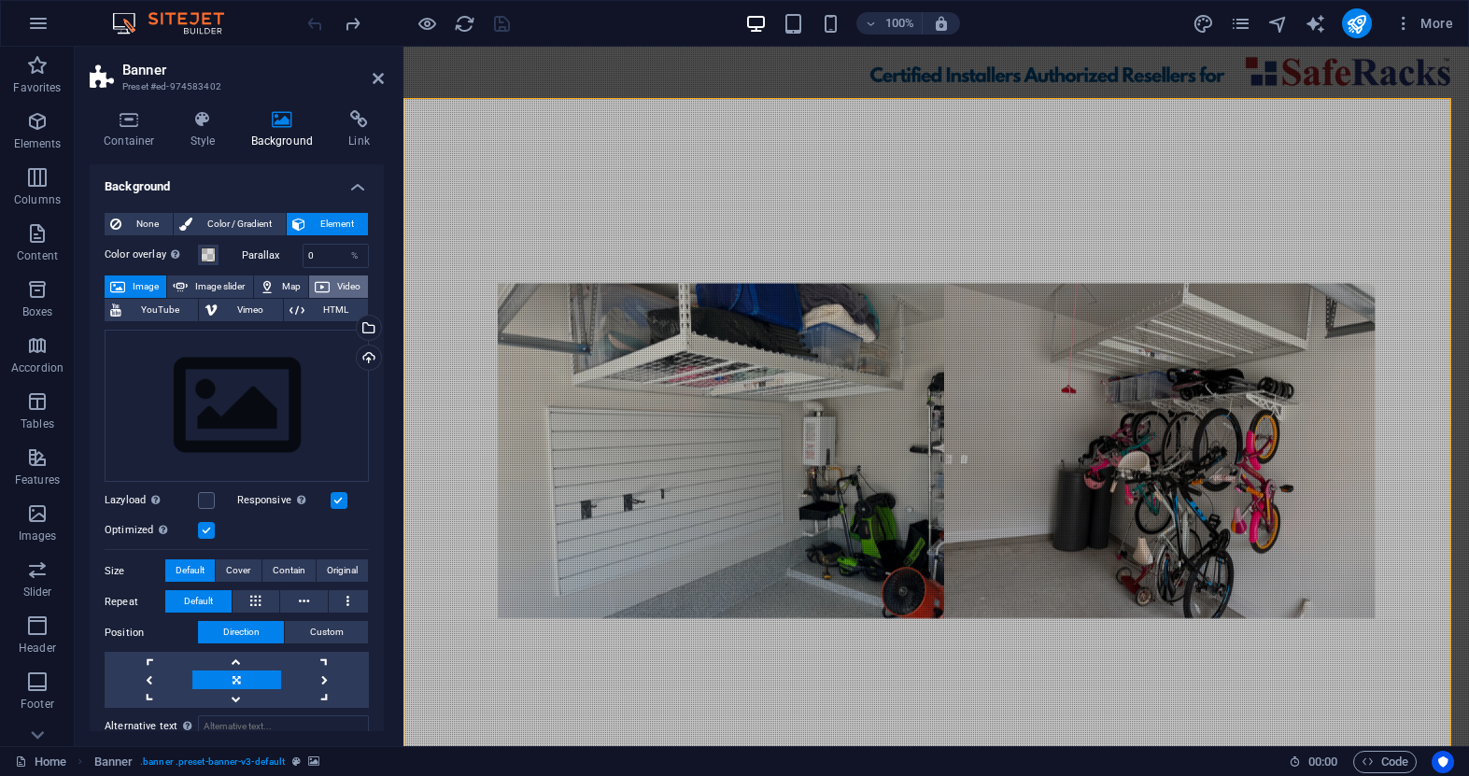
click at [346, 285] on span "Video" at bounding box center [348, 287] width 27 height 22
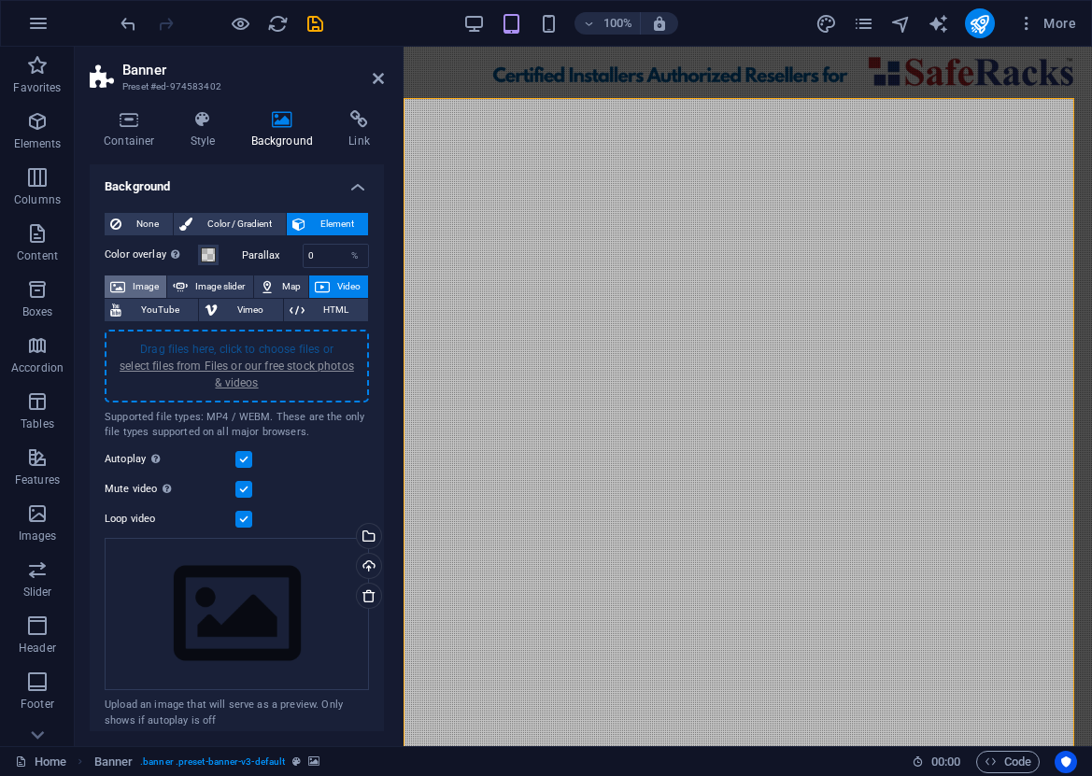
click at [147, 284] on span "Image" at bounding box center [146, 287] width 30 height 22
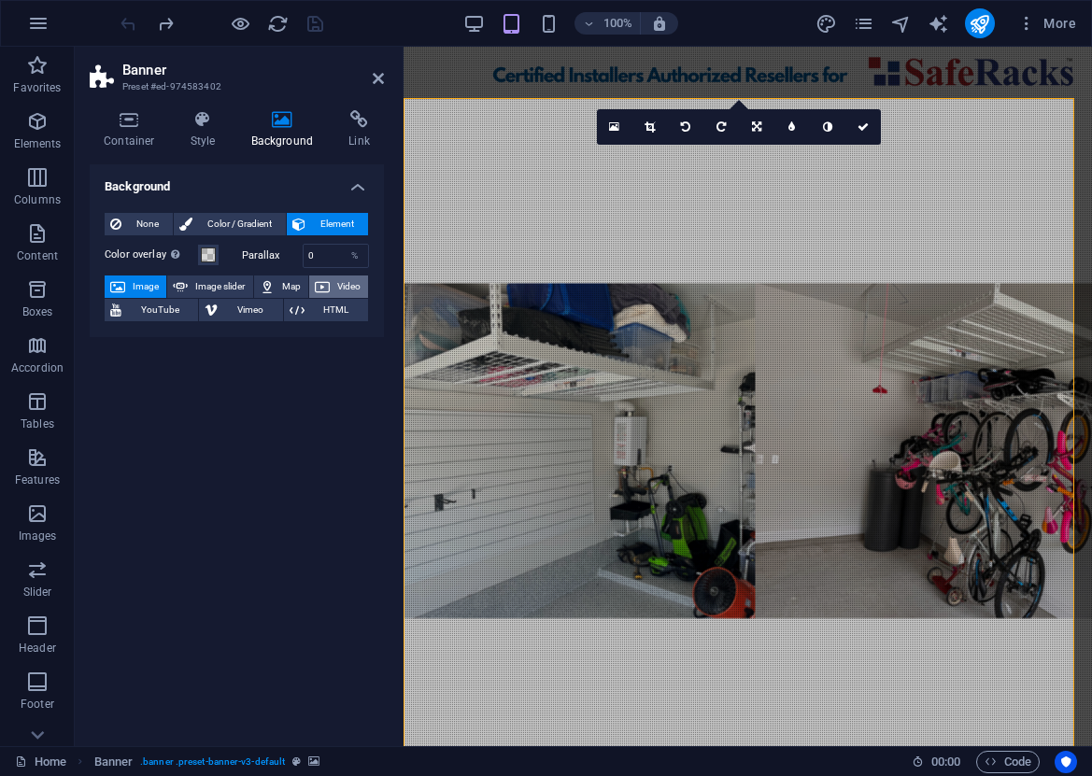
click at [355, 282] on span "Video" at bounding box center [348, 287] width 27 height 22
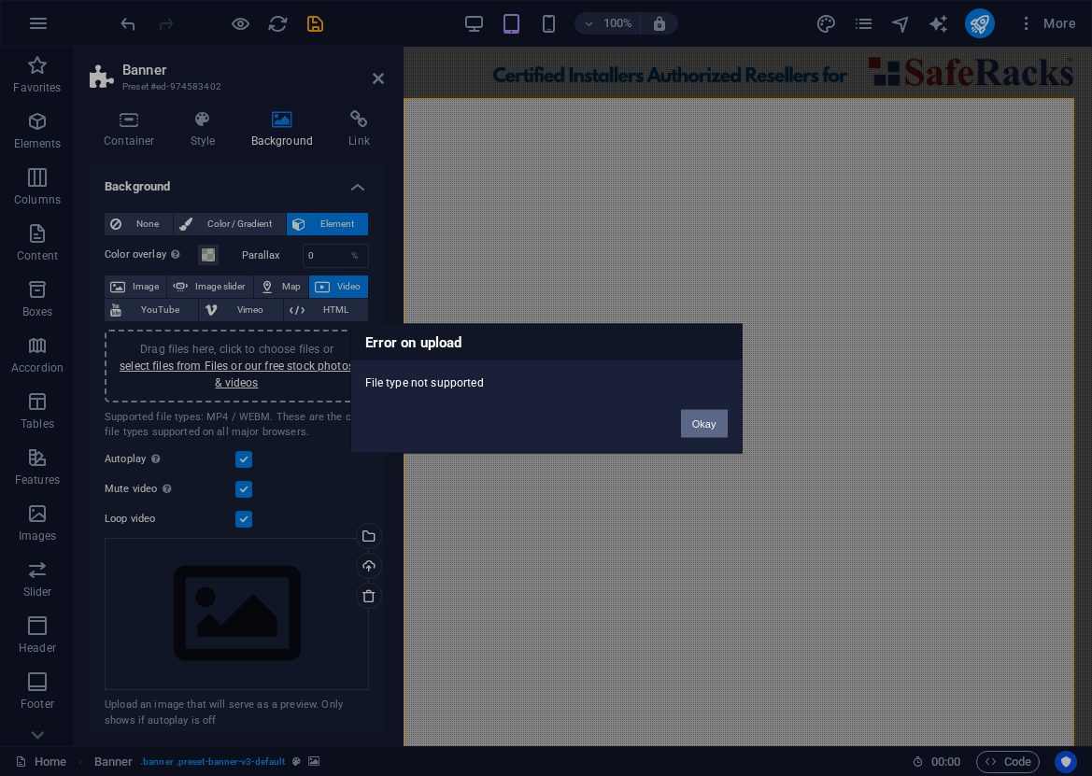
click at [706, 418] on button "Okay" at bounding box center [704, 423] width 47 height 28
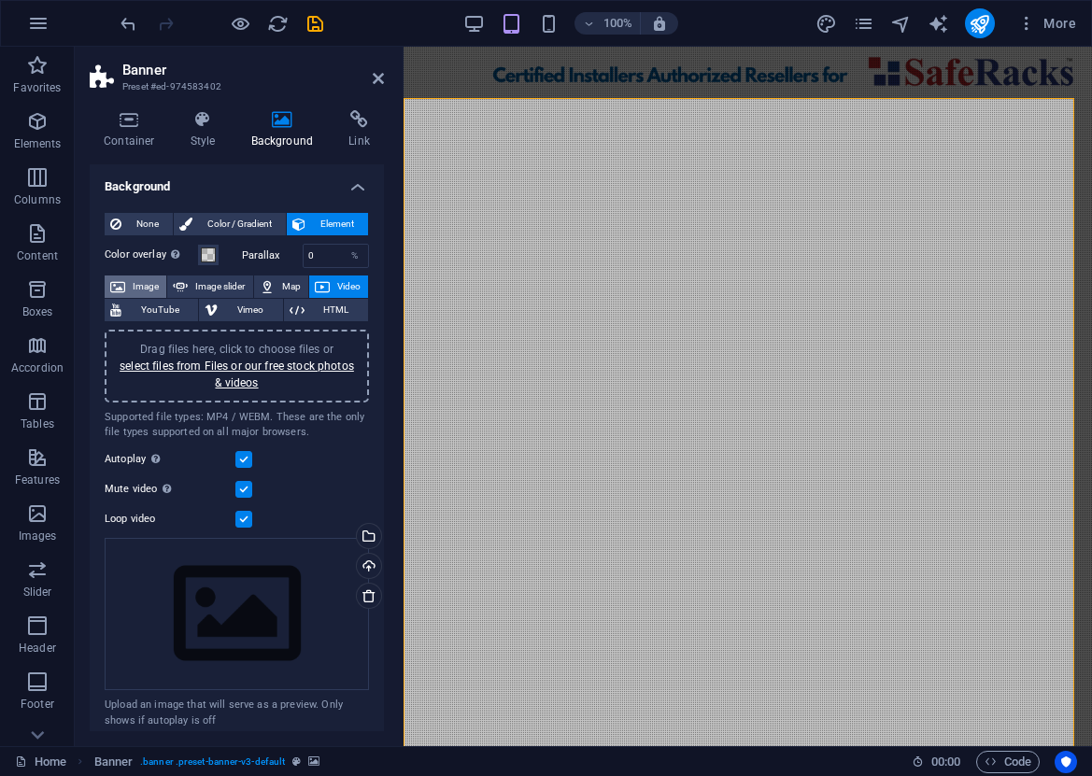
click at [142, 277] on span "Image" at bounding box center [146, 287] width 30 height 22
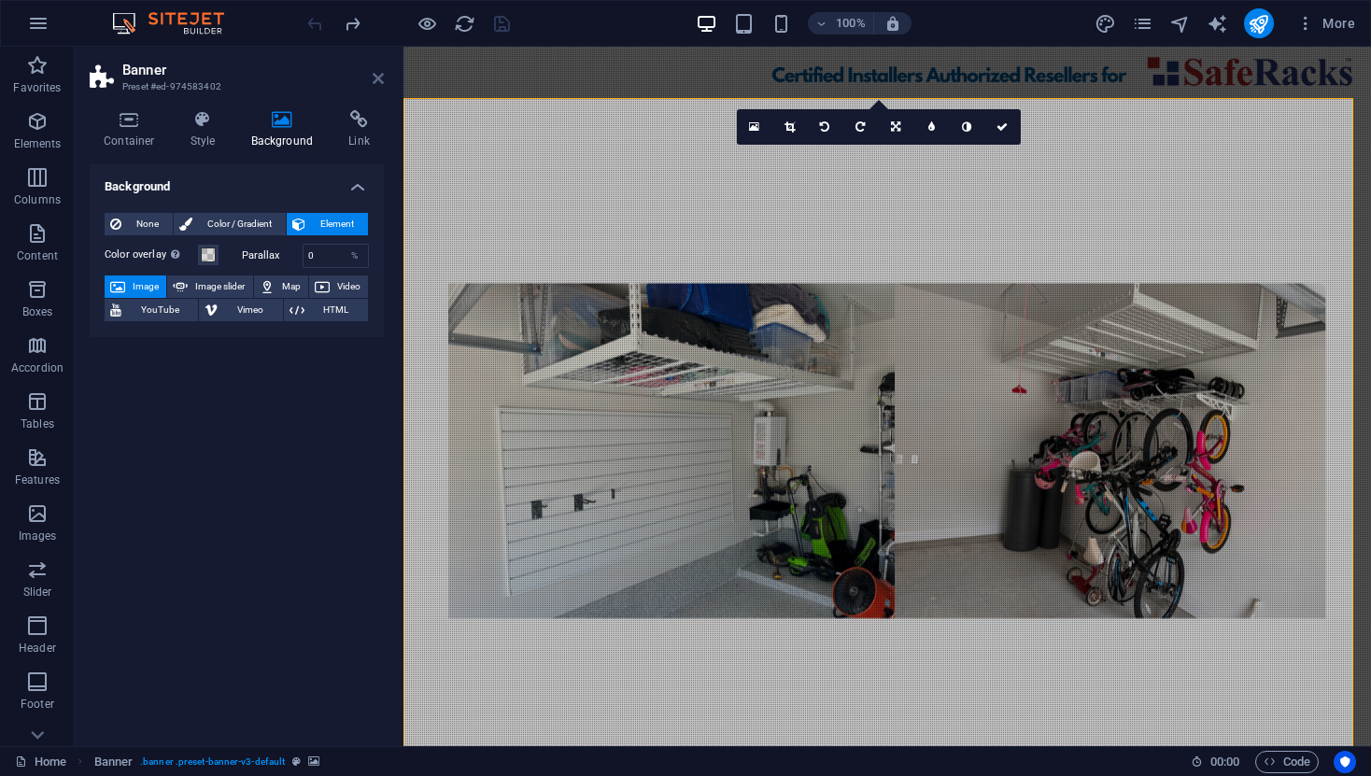
click at [379, 75] on icon at bounding box center [378, 78] width 11 height 15
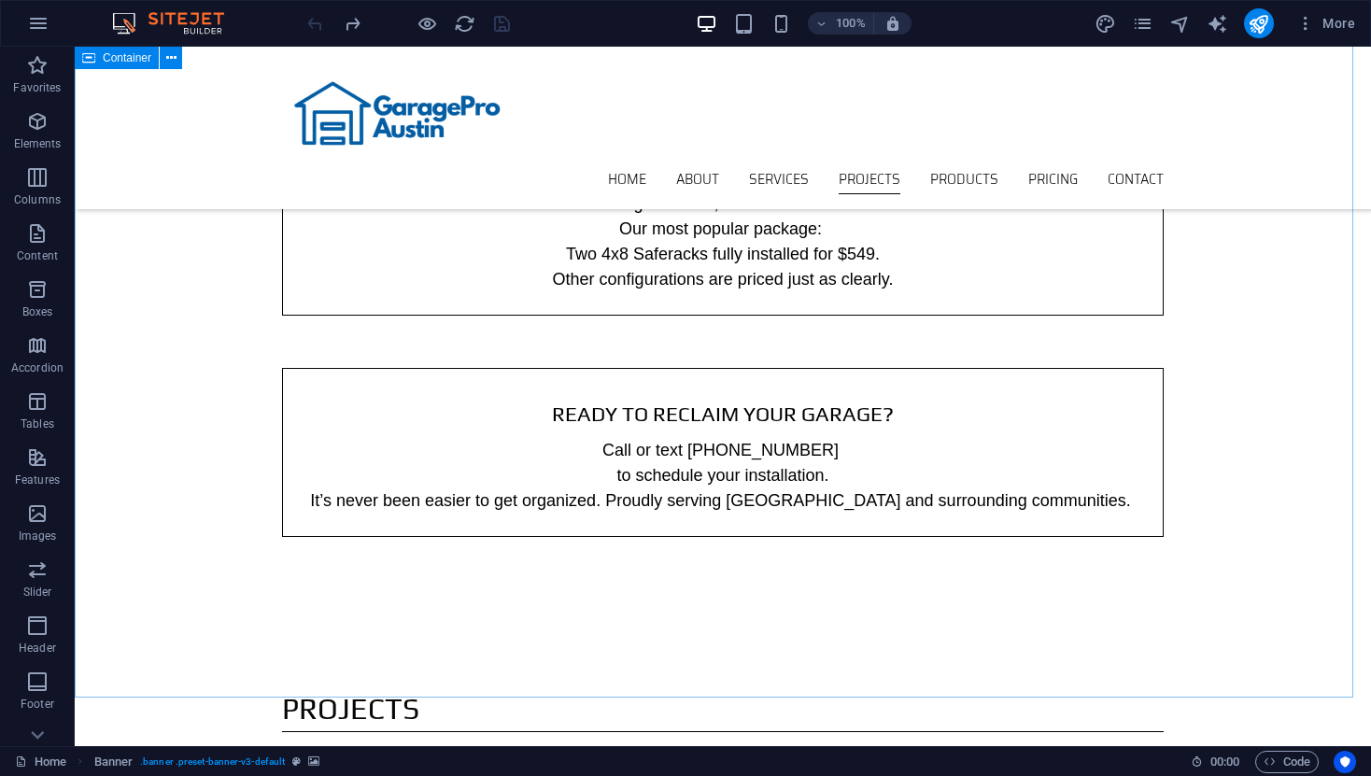
scroll to position [1505, 0]
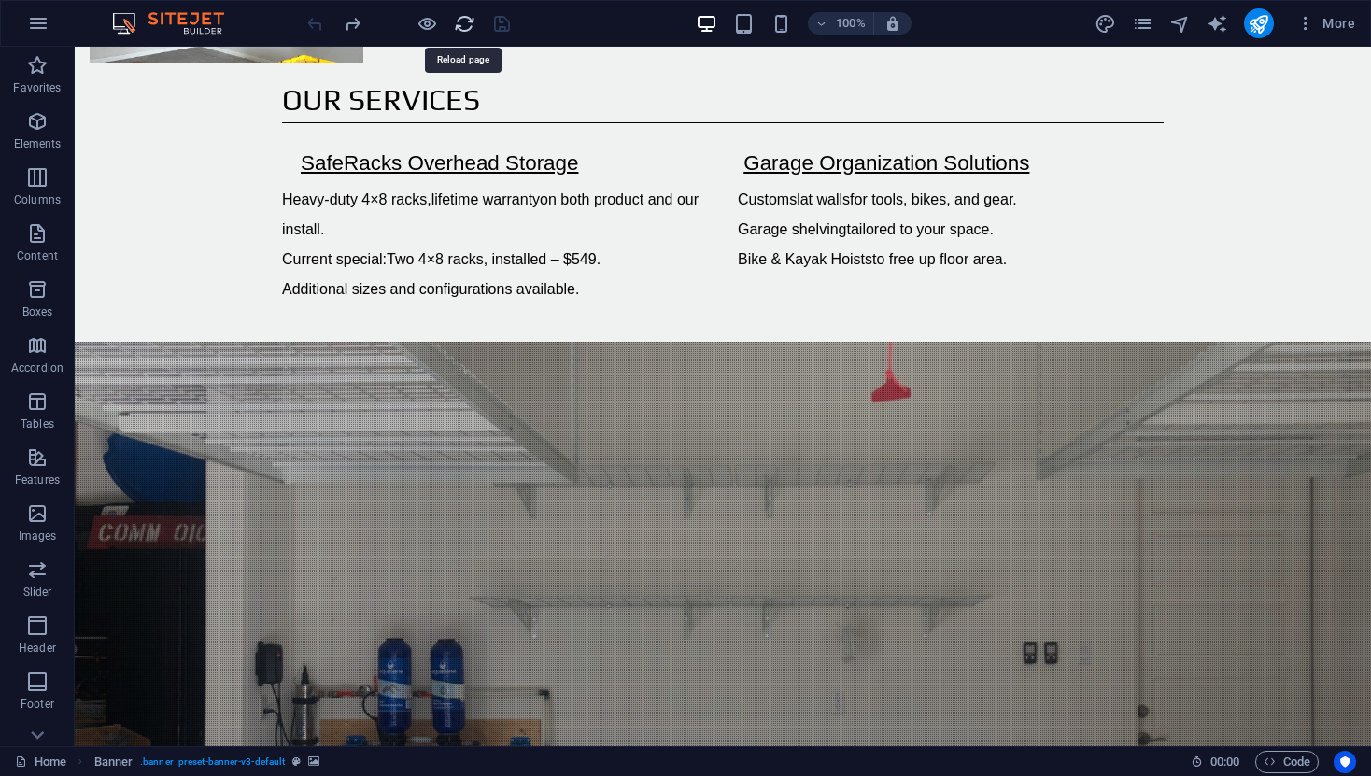
click at [464, 21] on icon "reload" at bounding box center [464, 23] width 21 height 21
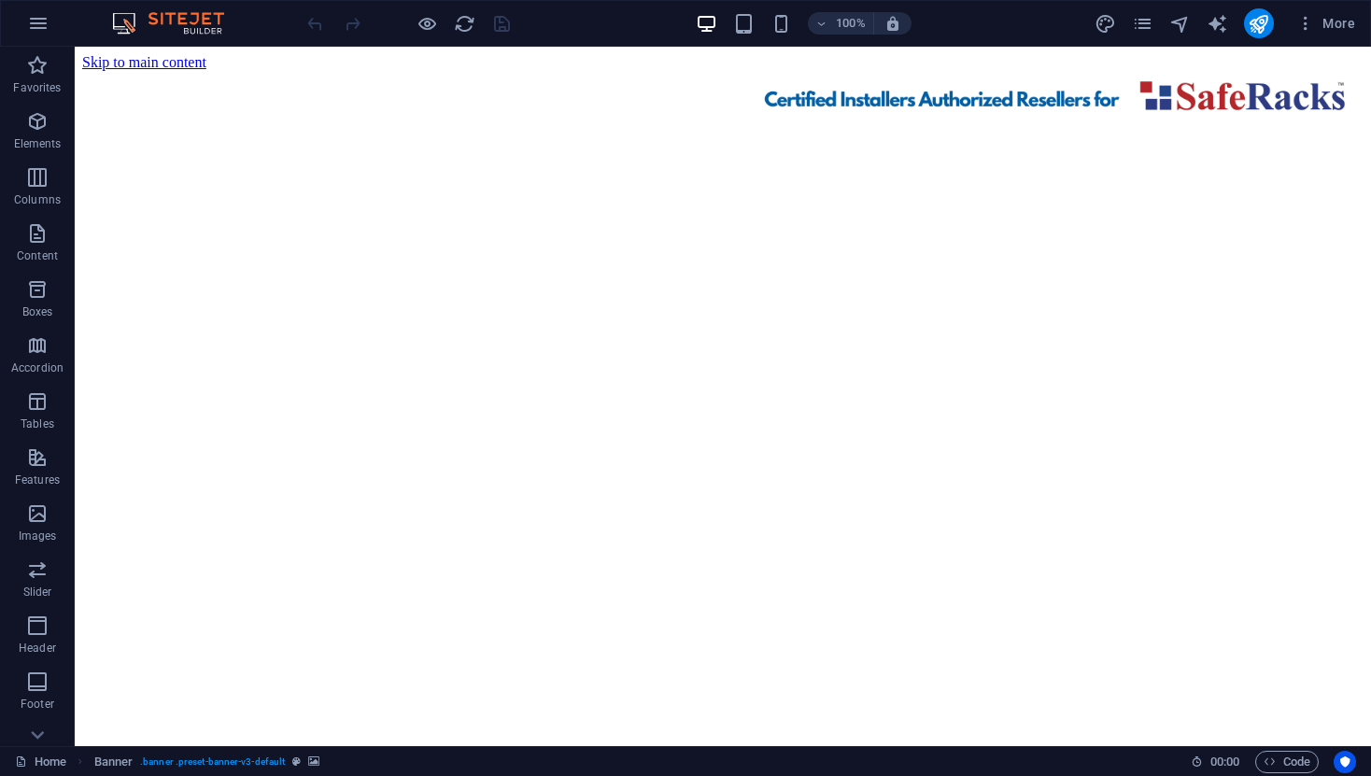
scroll to position [0, 0]
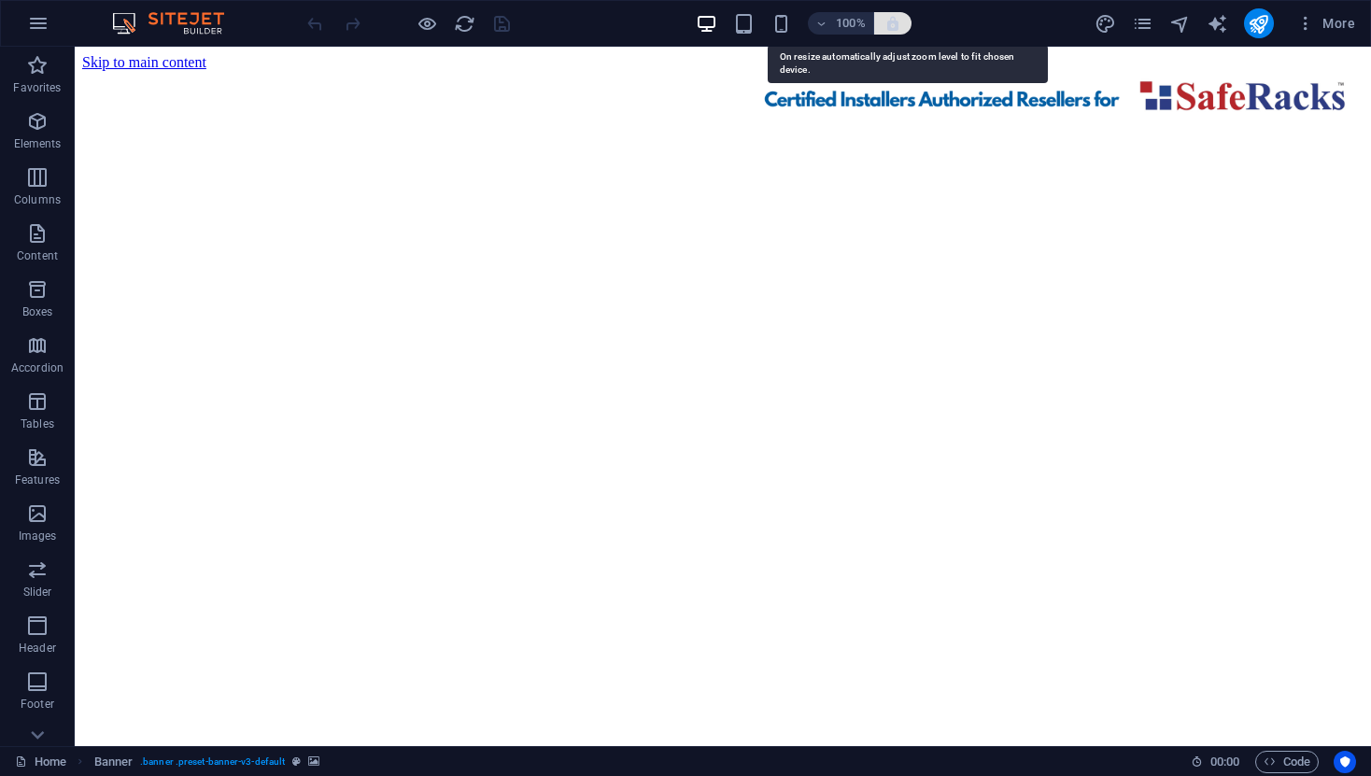
click at [901, 24] on icon "button" at bounding box center [893, 23] width 17 height 17
click at [901, 29] on icon "button" at bounding box center [893, 23] width 17 height 17
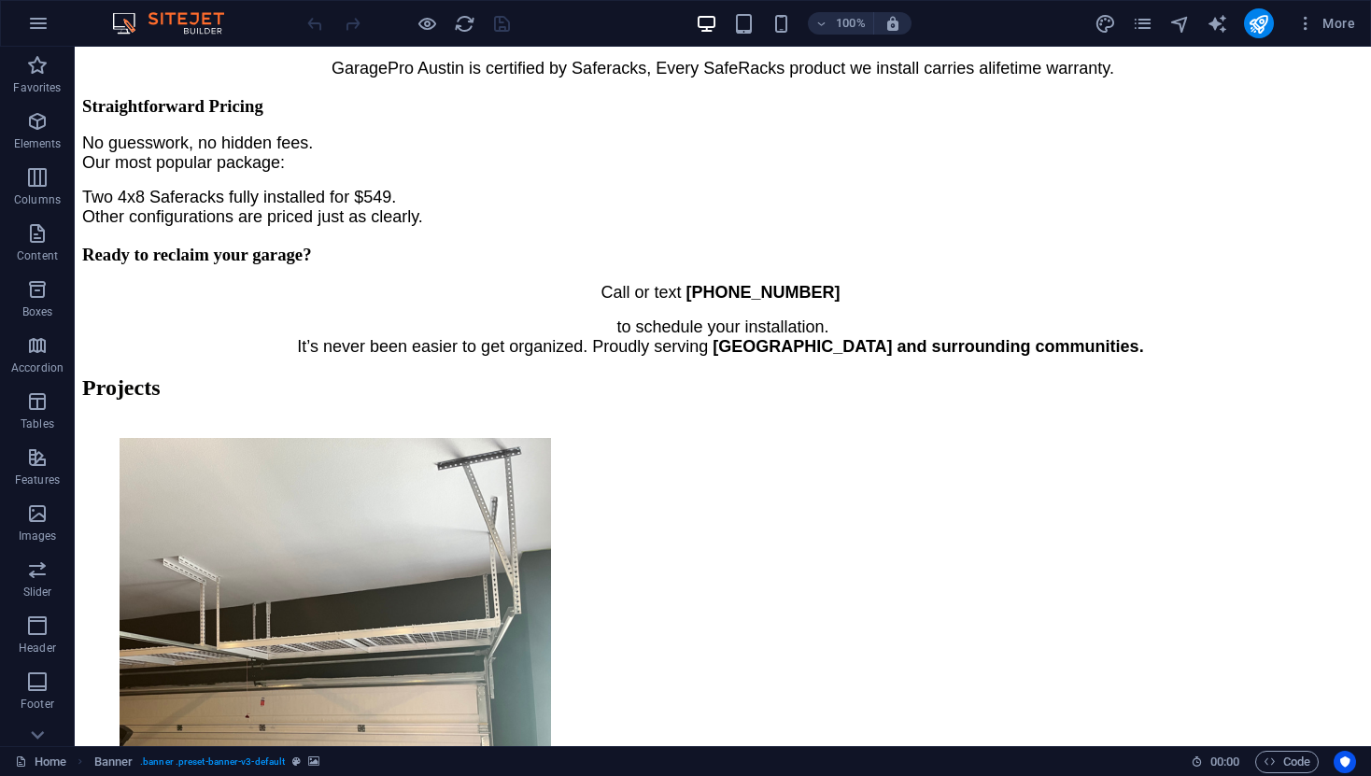
scroll to position [2763, 0]
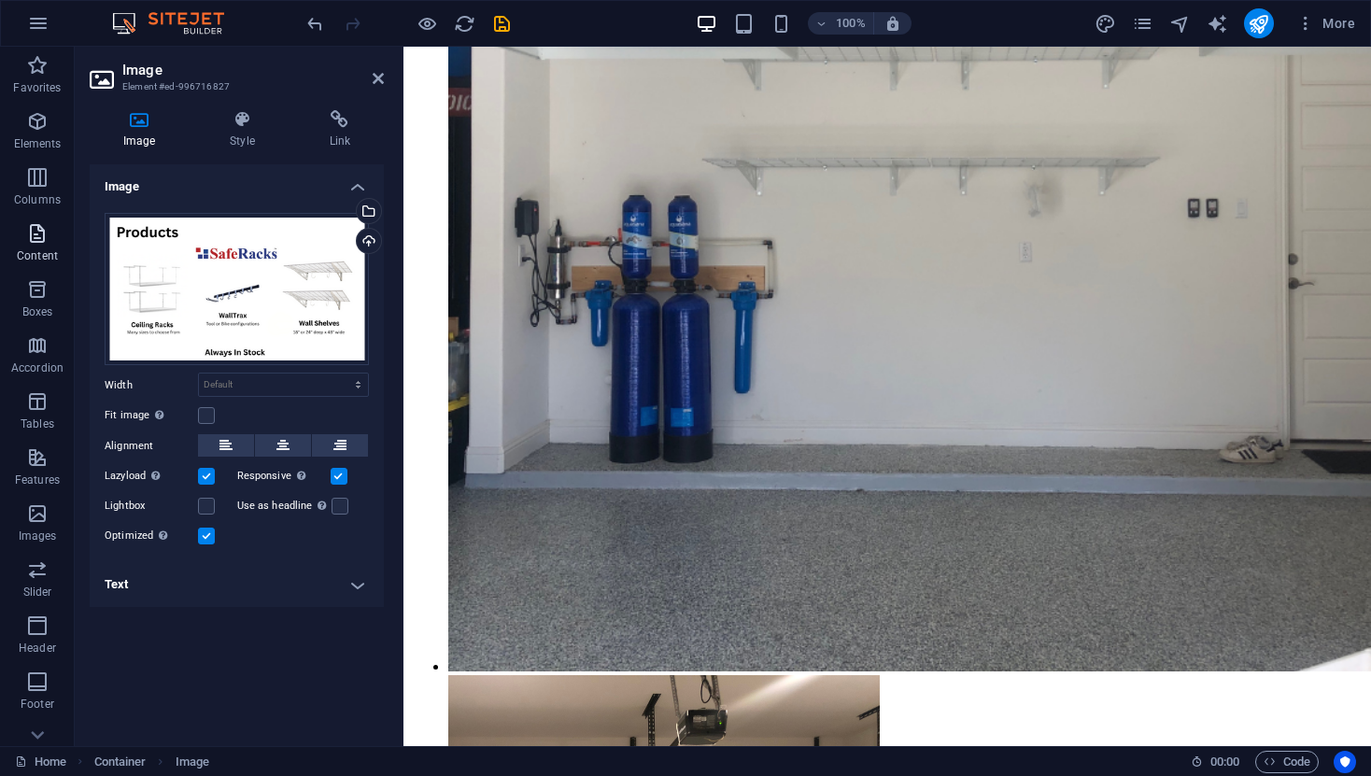
scroll to position [3, 0]
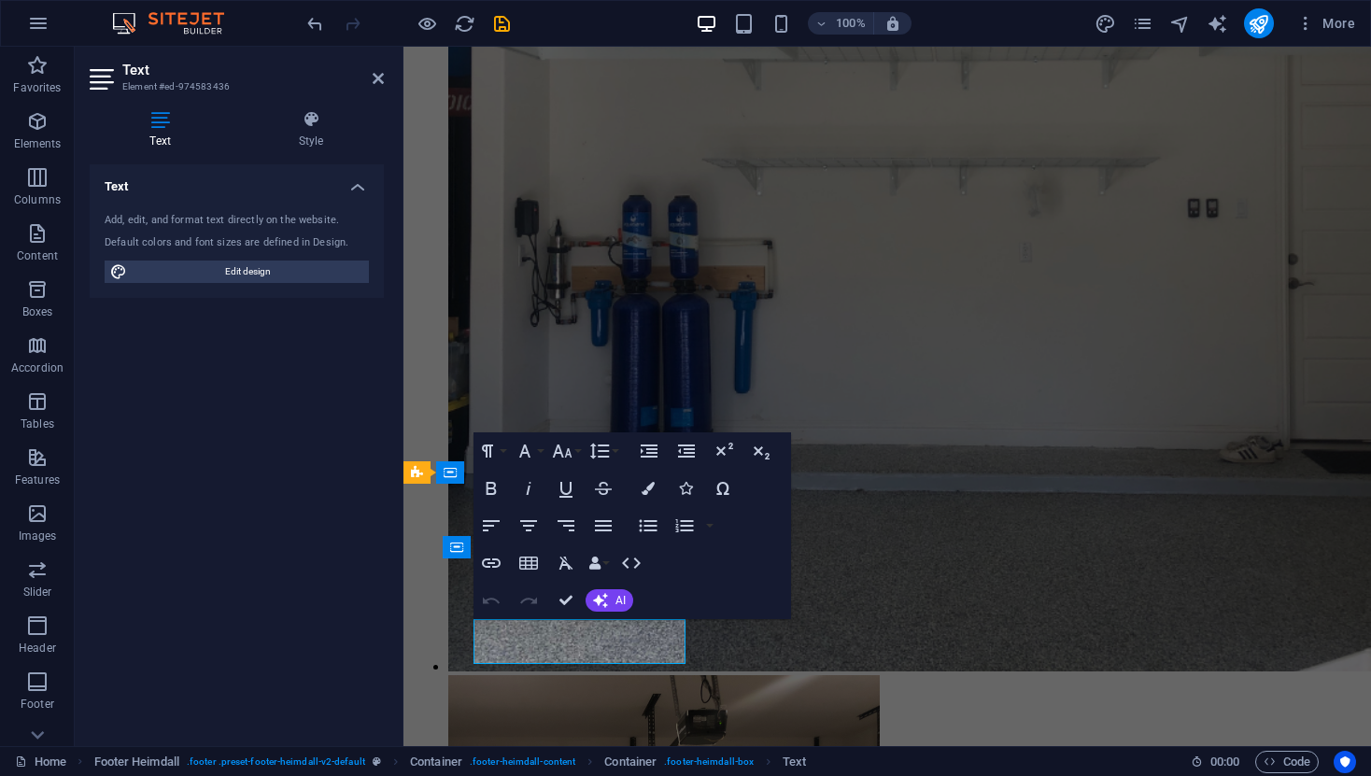
scroll to position [4371, 0]
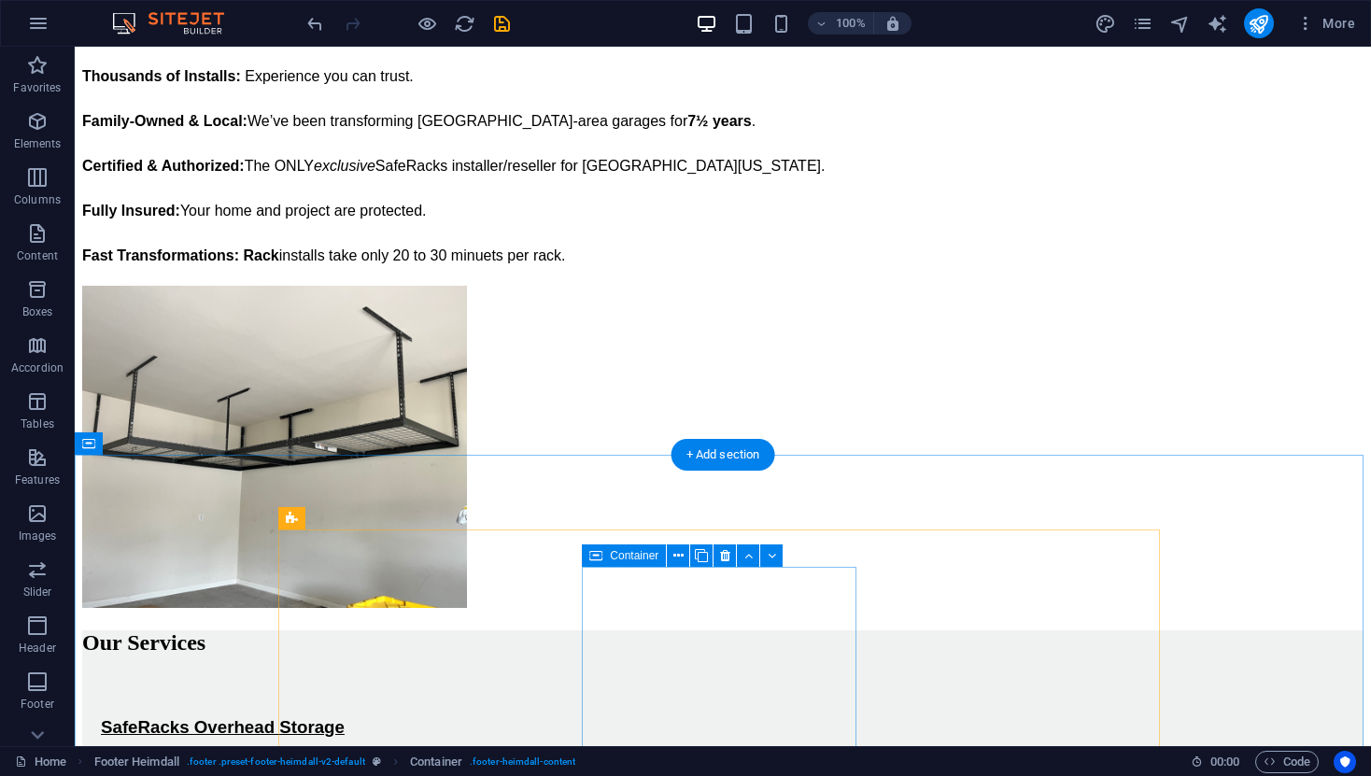
scroll to position [888, 0]
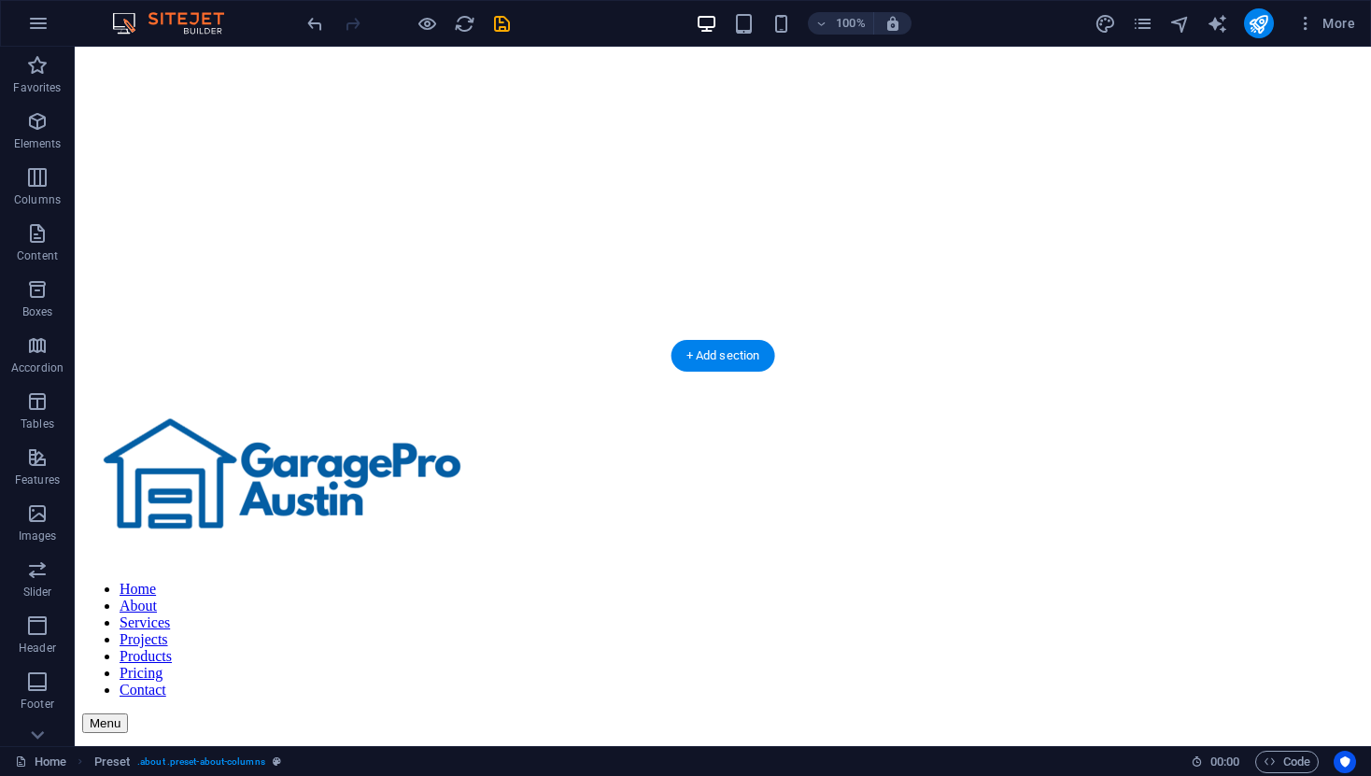
scroll to position [619, 0]
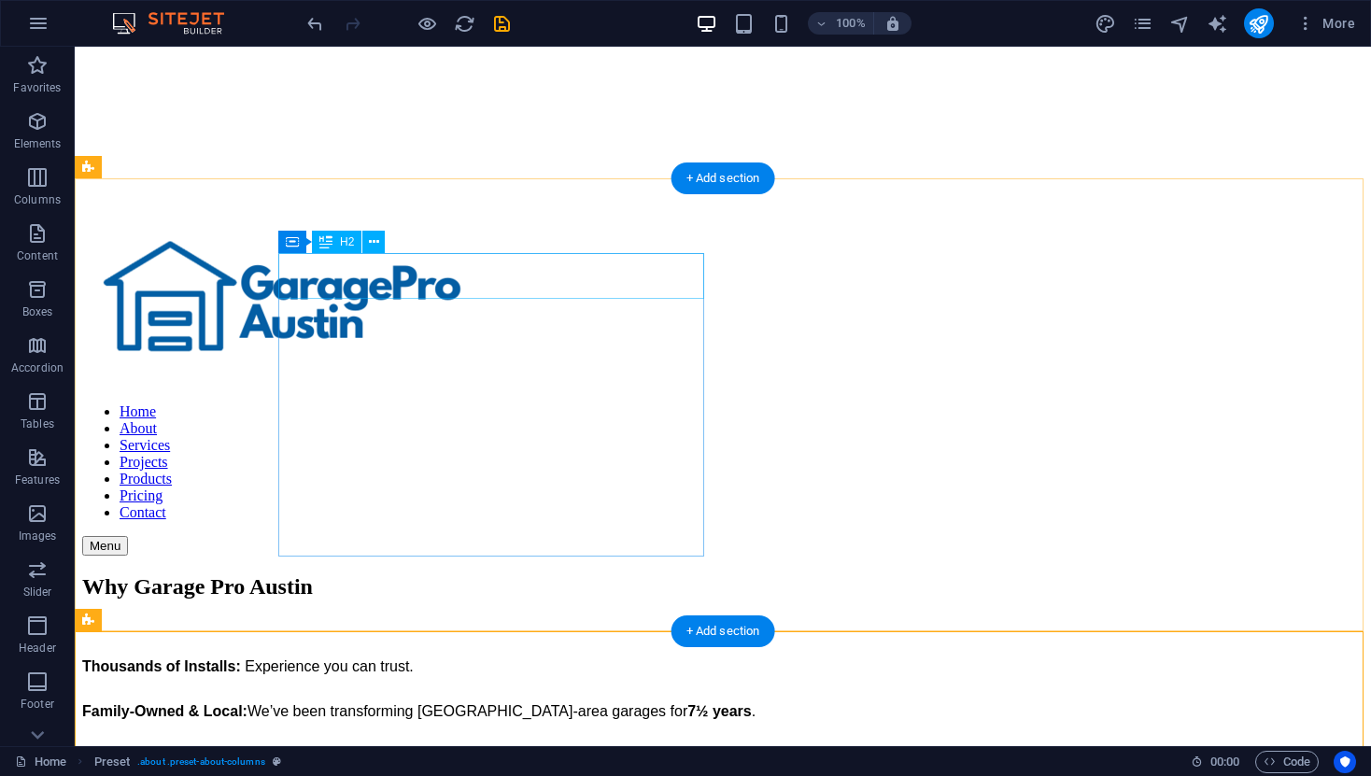
click at [475, 574] on div "Why Garage Pro Austin" at bounding box center [723, 586] width 1282 height 25
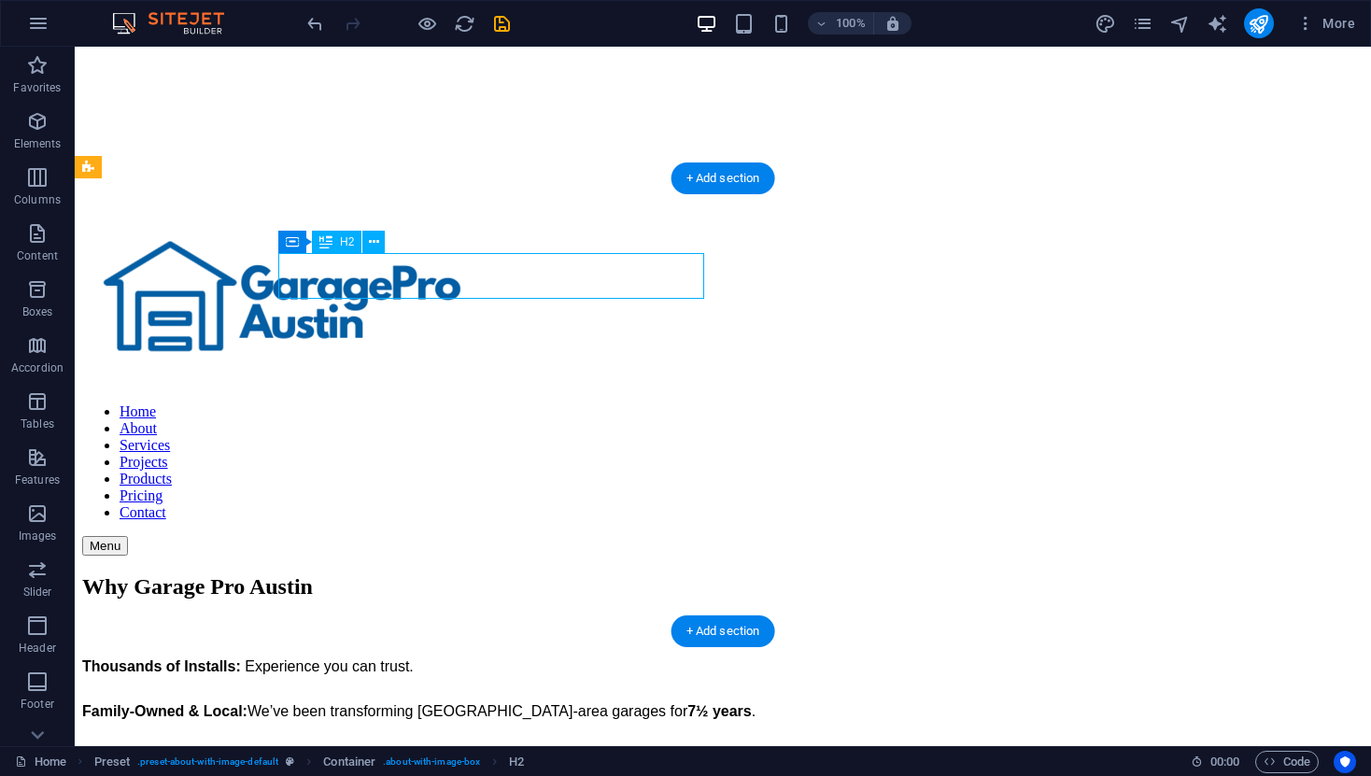
click at [477, 574] on div "Why Garage Pro Austin" at bounding box center [723, 586] width 1282 height 25
click at [476, 574] on div "Why Garage Pro Austin" at bounding box center [723, 586] width 1282 height 25
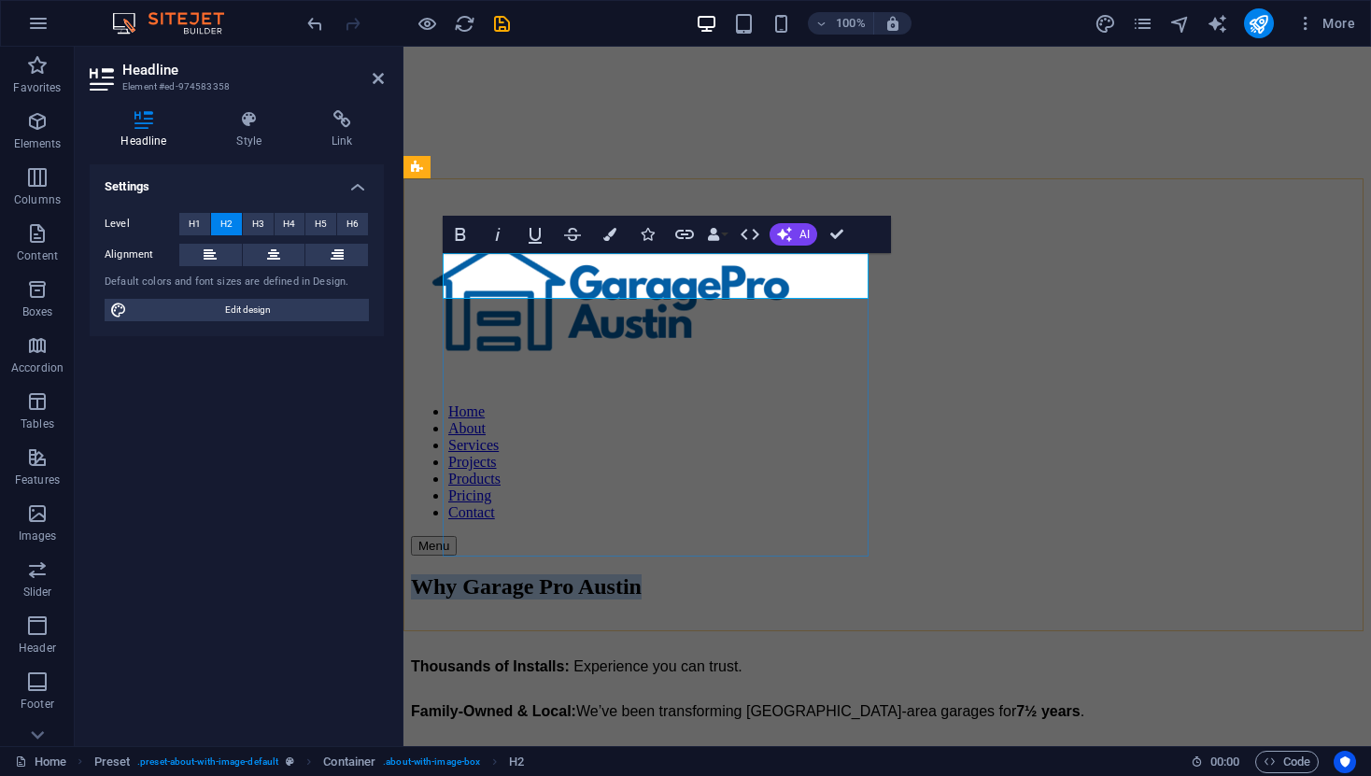
click at [642, 574] on span "Why Garage Pro Austin" at bounding box center [526, 586] width 231 height 24
click at [845, 574] on h2 "Why GaragePro Austin" at bounding box center [887, 586] width 953 height 25
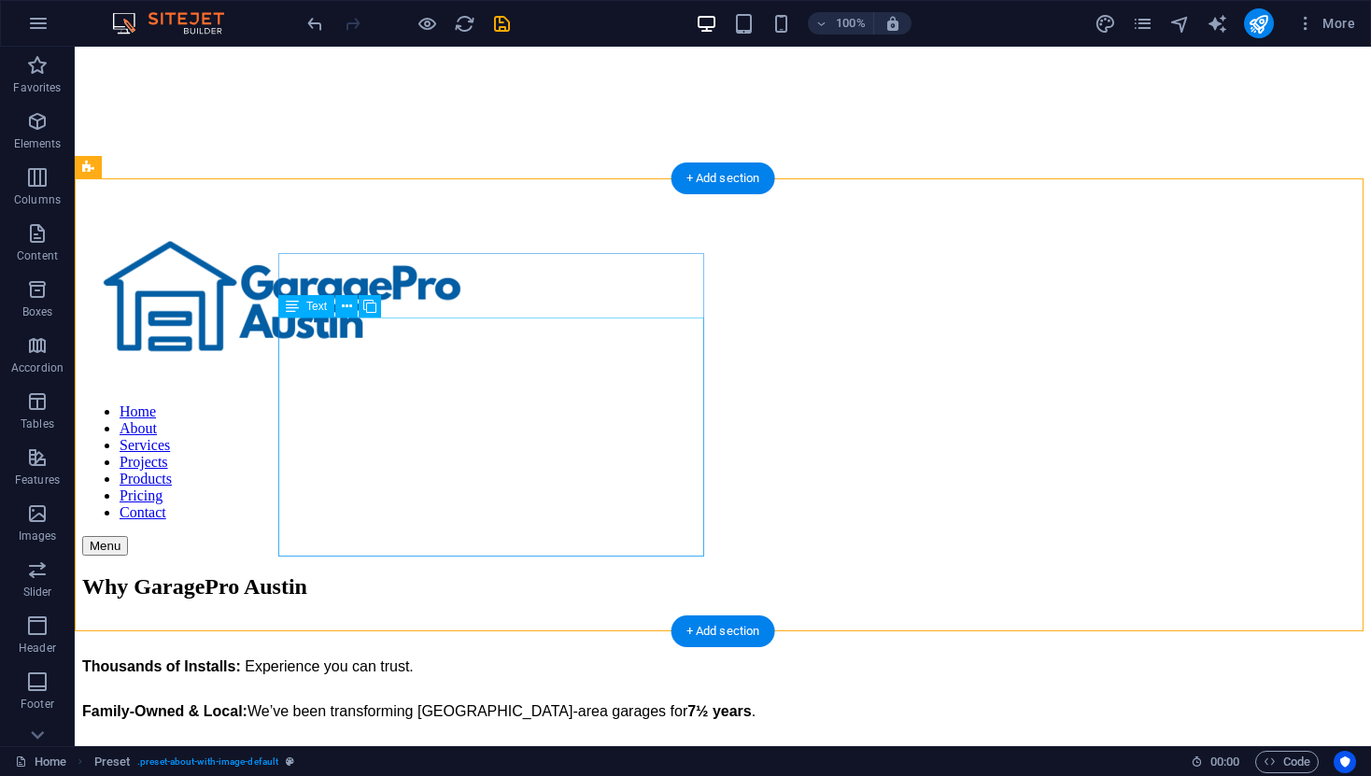
click at [367, 652] on div "Thousands of Installs: Experience you can trust. Family-Owned & Local: We’ve be…" at bounding box center [723, 756] width 1282 height 209
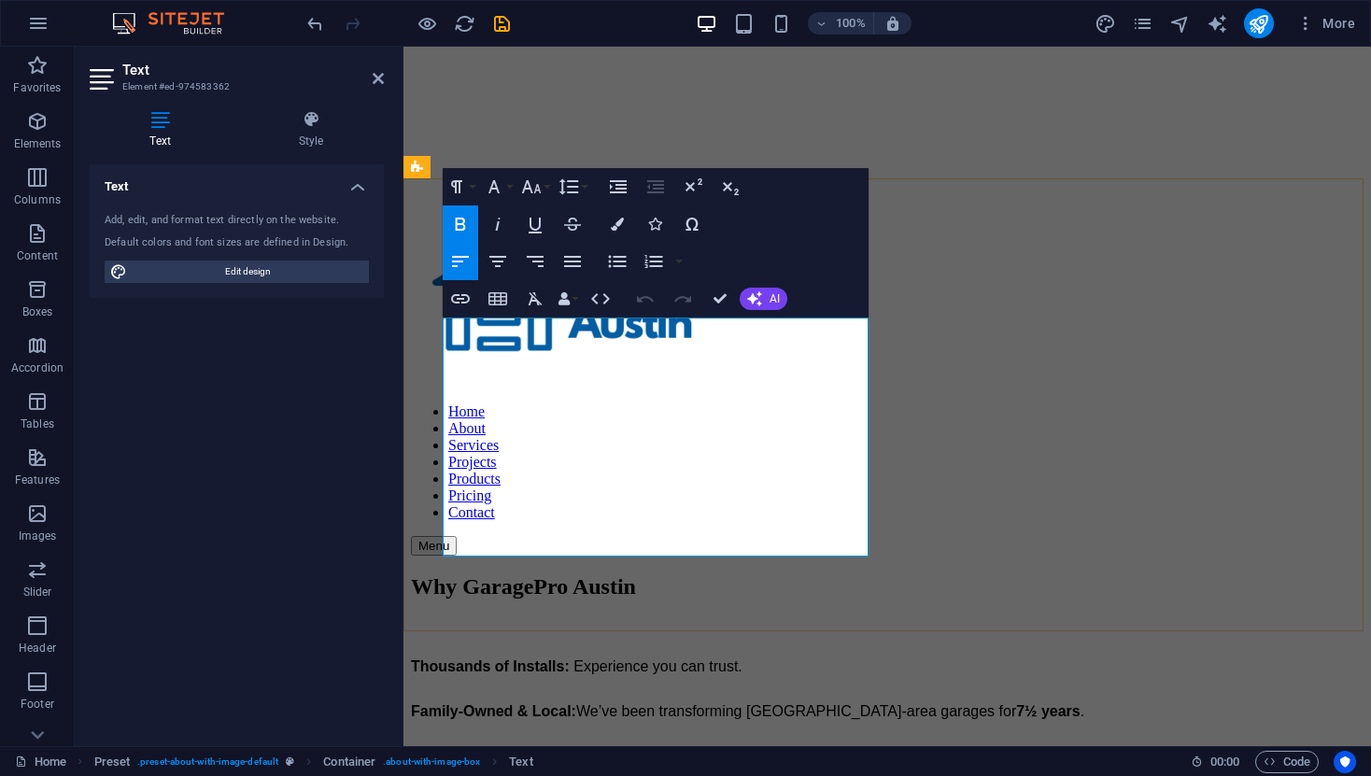
click at [1016, 703] on strong "7½ years" at bounding box center [1048, 711] width 64 height 16
click at [601, 748] on span "Certified & Authorized: The ONLY exclusive SafeRacks installer/reseller for [GE…" at bounding box center [782, 756] width 743 height 16
click at [498, 259] on icon "button" at bounding box center [498, 261] width 22 height 22
drag, startPoint x: 536, startPoint y: 540, endPoint x: 443, endPoint y: 334, distance: 225.7
click at [443, 652] on div "Thousands of Installs: Experience you can trust. Family-Owned & Local: We’ve be…" at bounding box center [887, 756] width 953 height 209
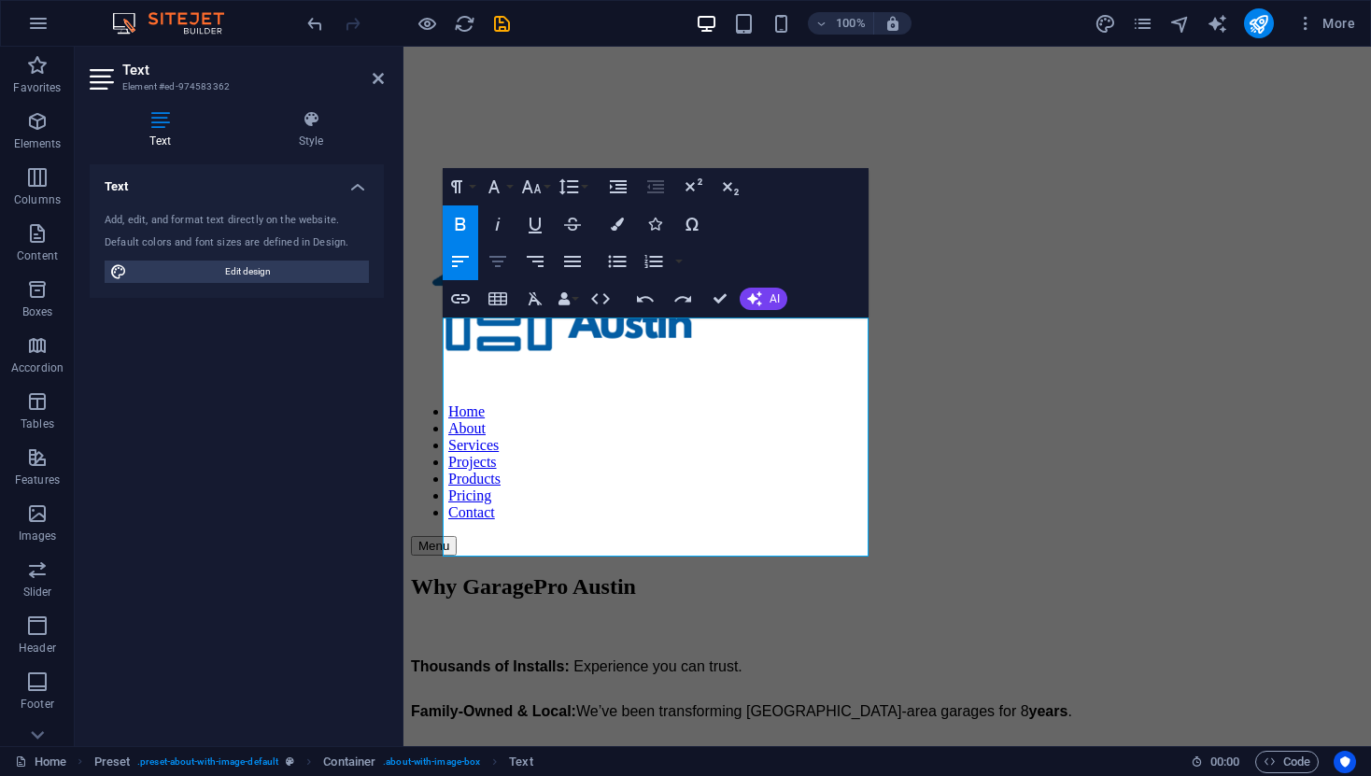
click at [497, 261] on icon "button" at bounding box center [497, 261] width 17 height 11
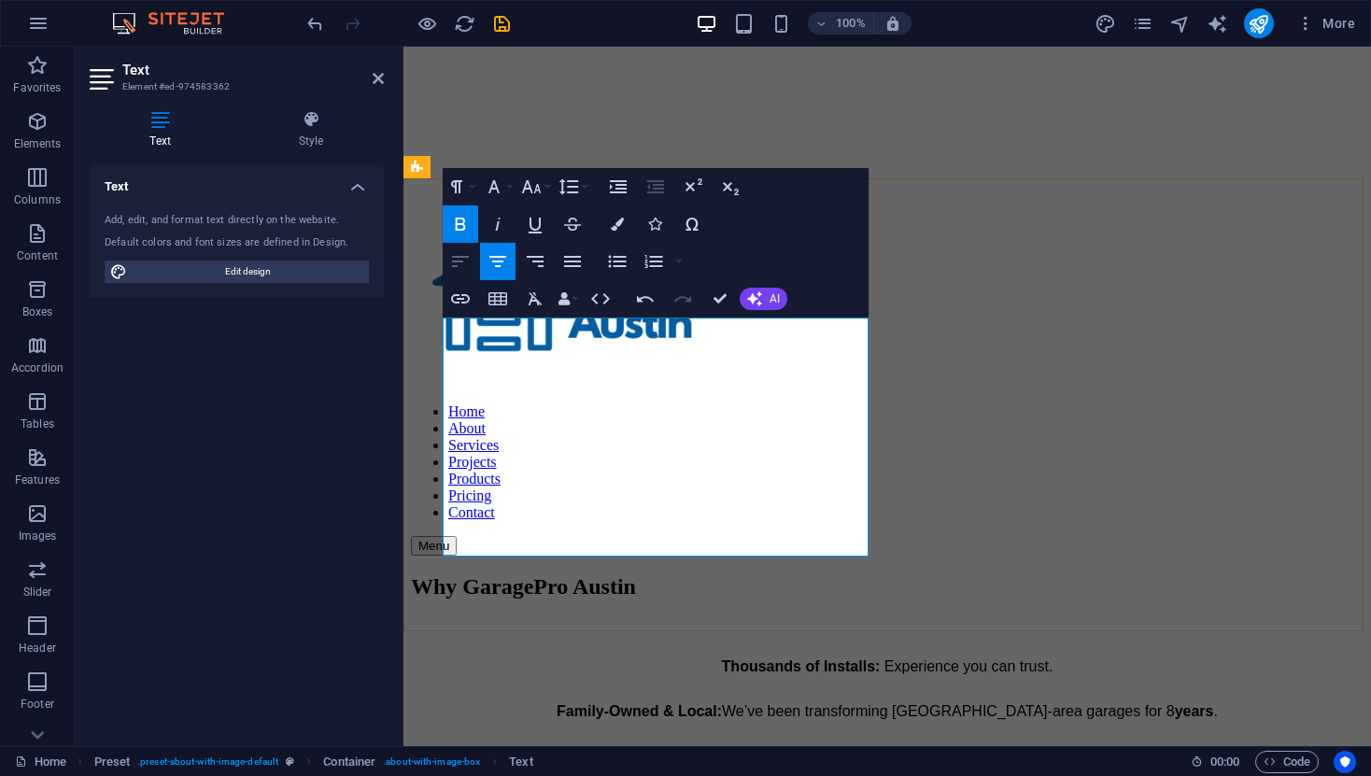
click at [456, 259] on icon "button" at bounding box center [460, 261] width 22 height 22
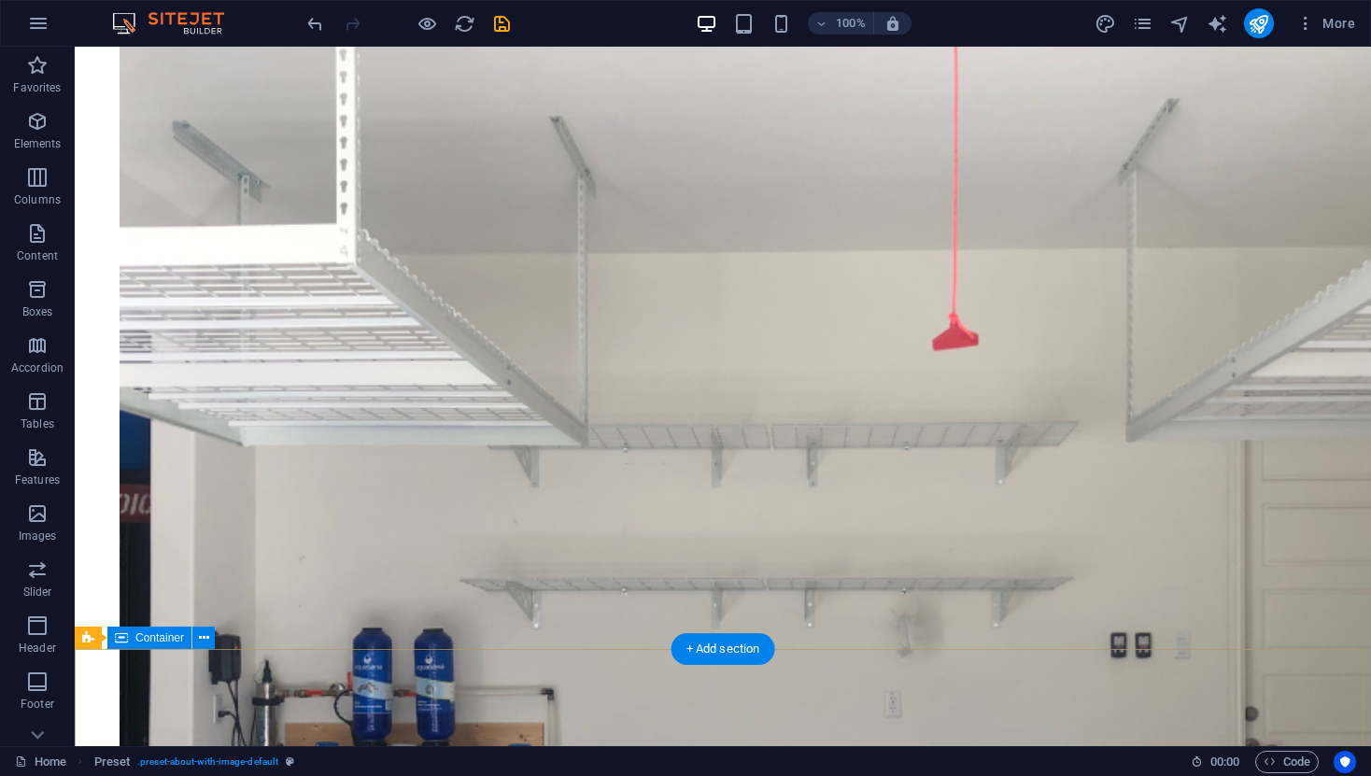
scroll to position [4173, 0]
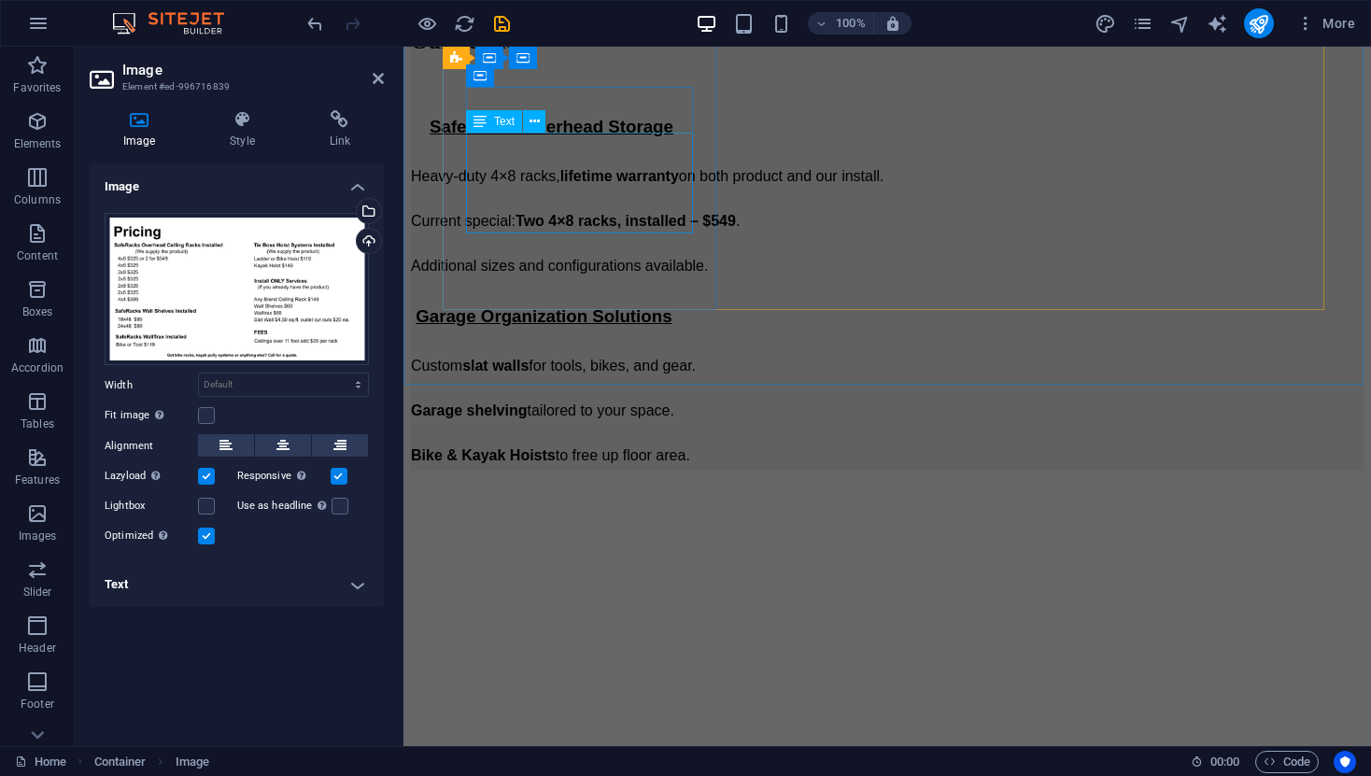
scroll to position [1707, 0]
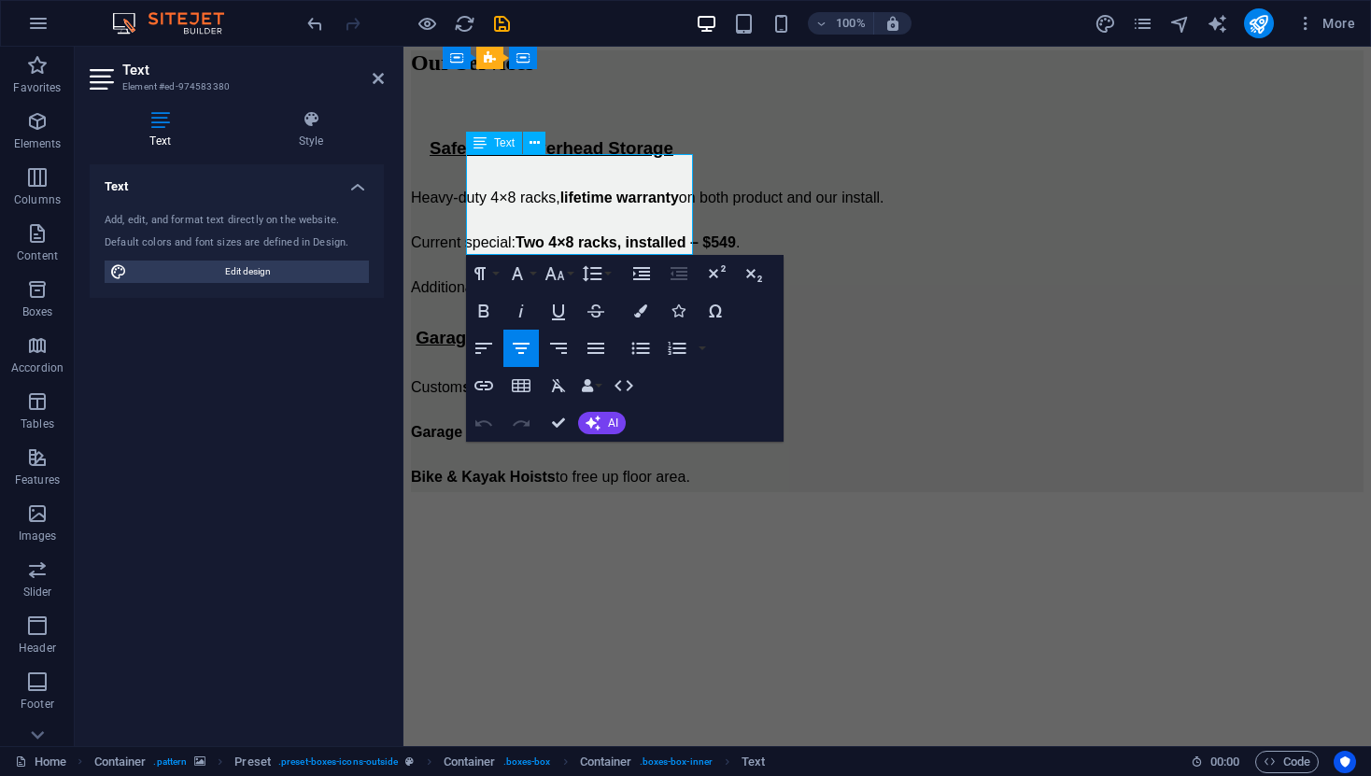
click at [1024, 571] on figure at bounding box center [887, 571] width 953 height 0
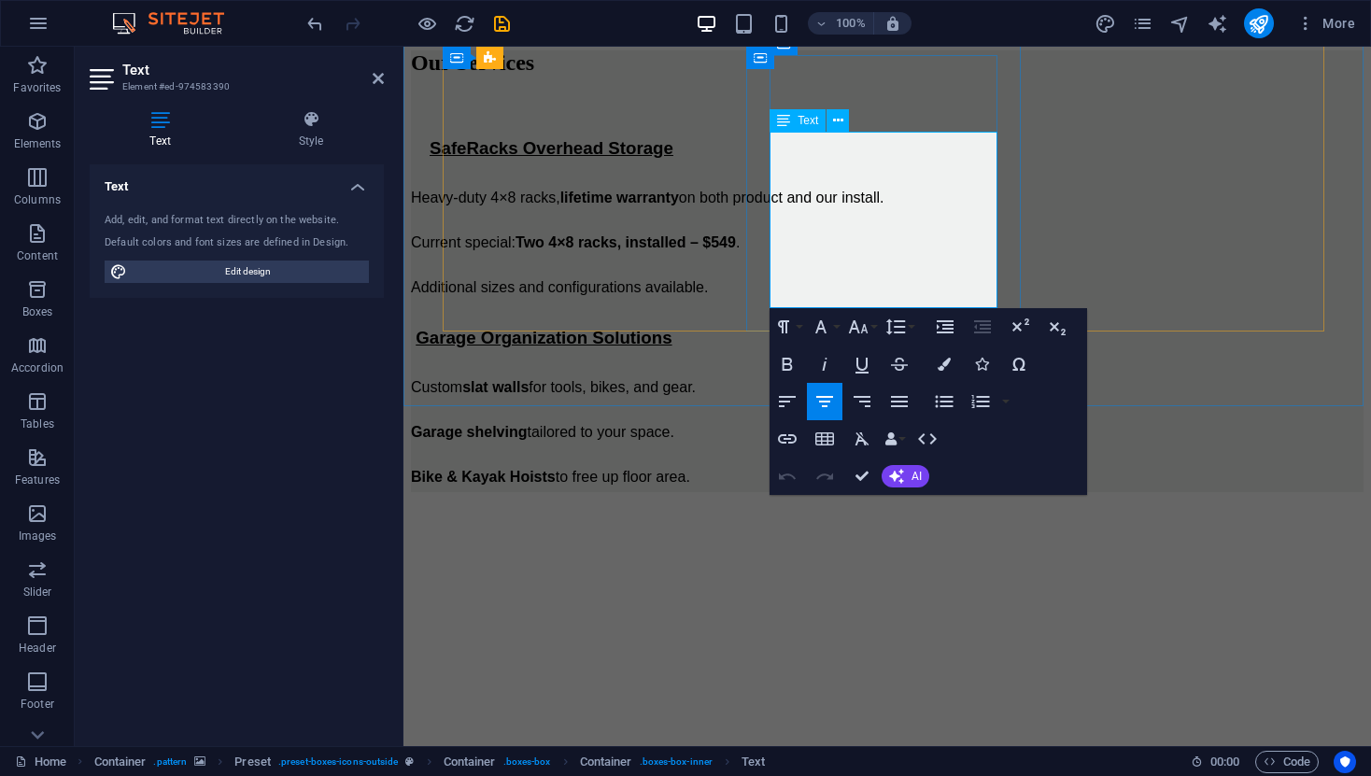
click at [1130, 571] on figure at bounding box center [887, 571] width 953 height 0
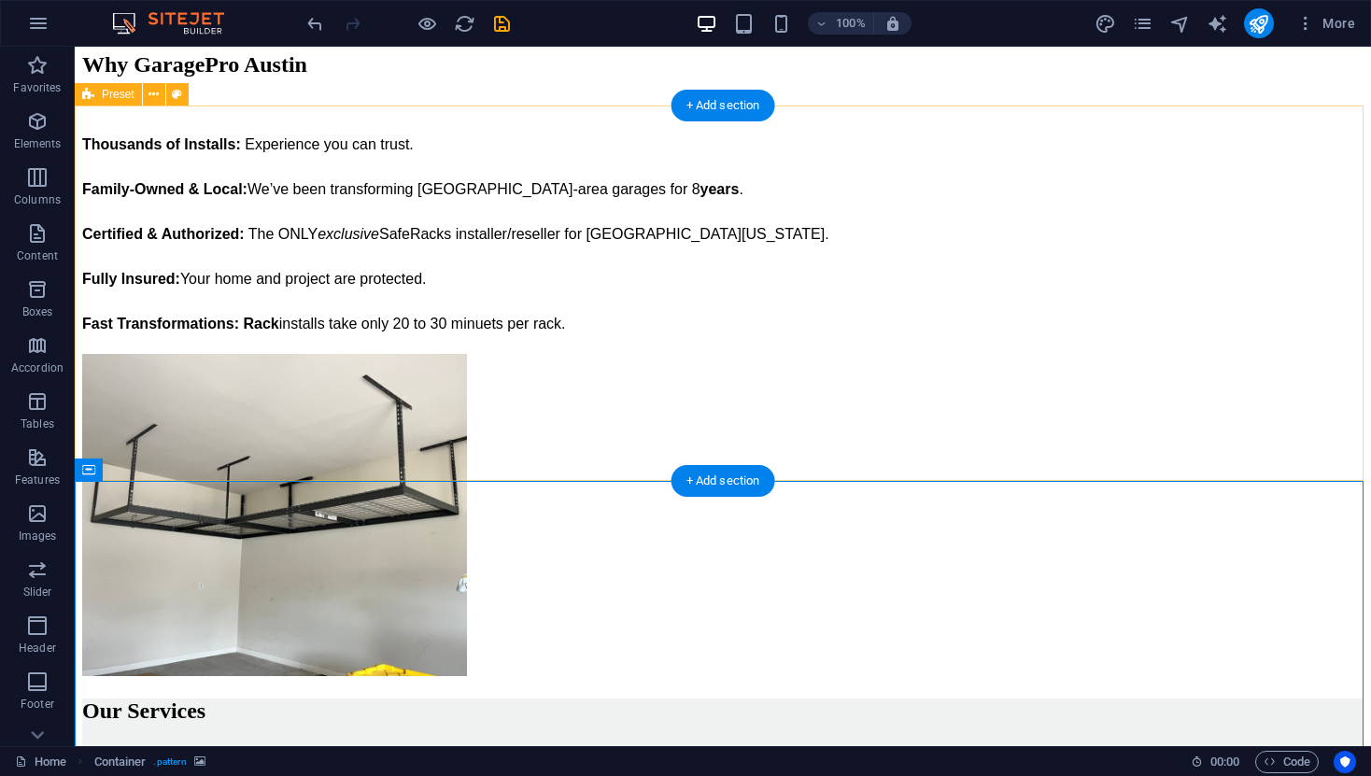
scroll to position [1145, 0]
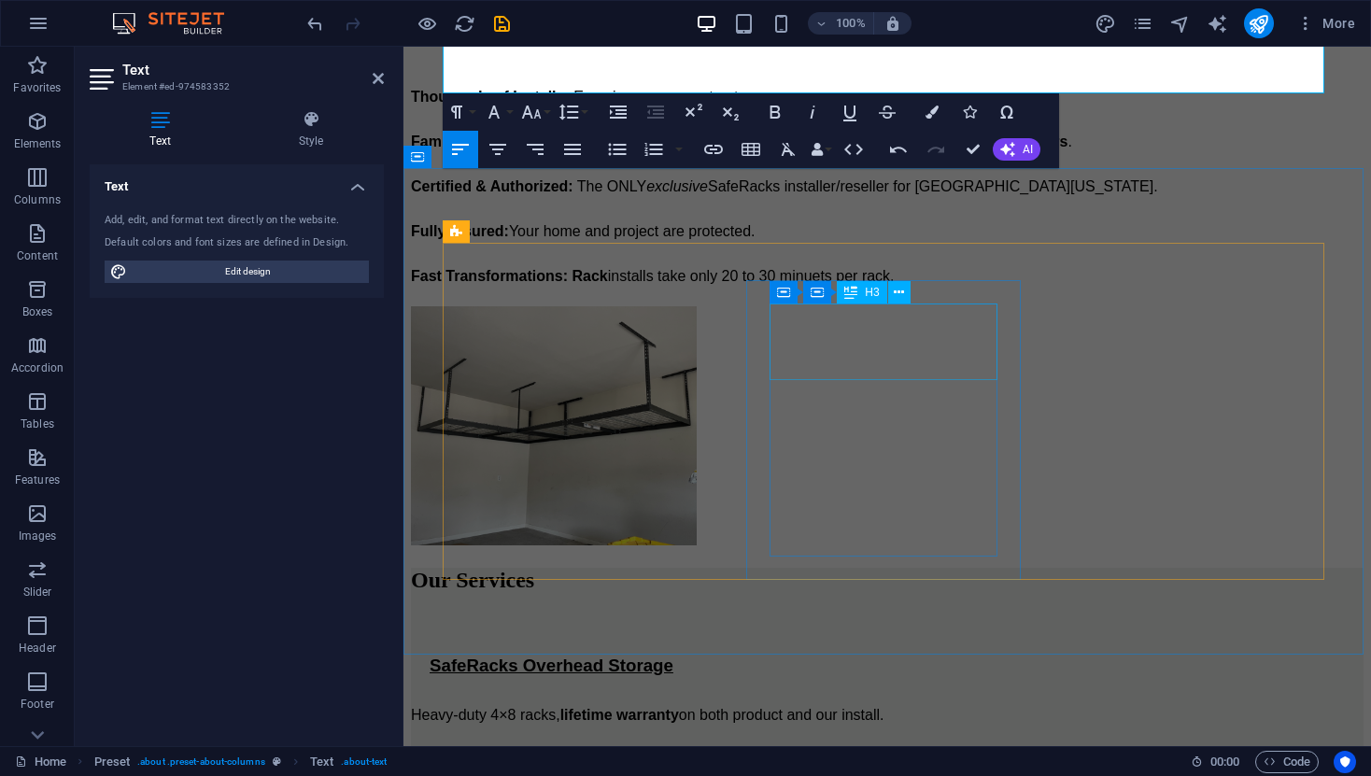
scroll to position [1458, 0]
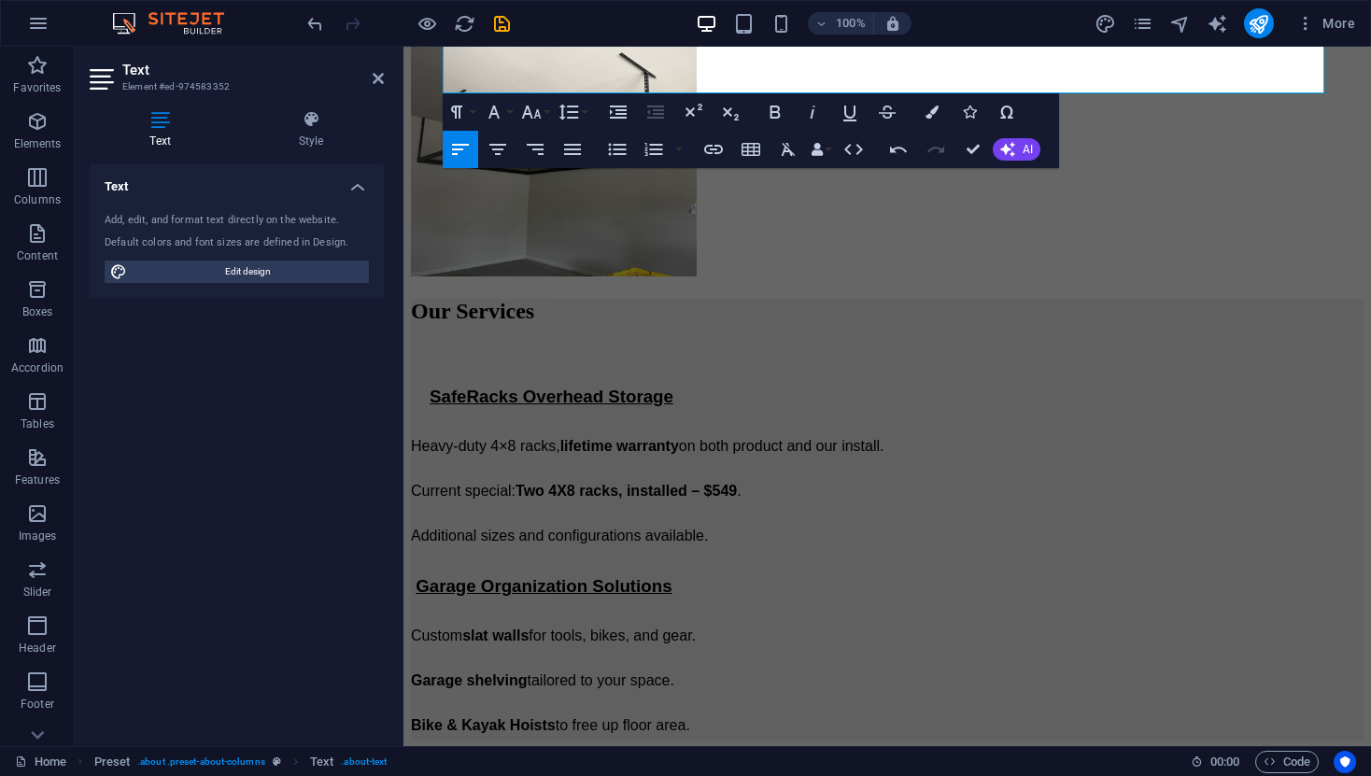
click at [1056, 695] on figure at bounding box center [887, 695] width 953 height 0
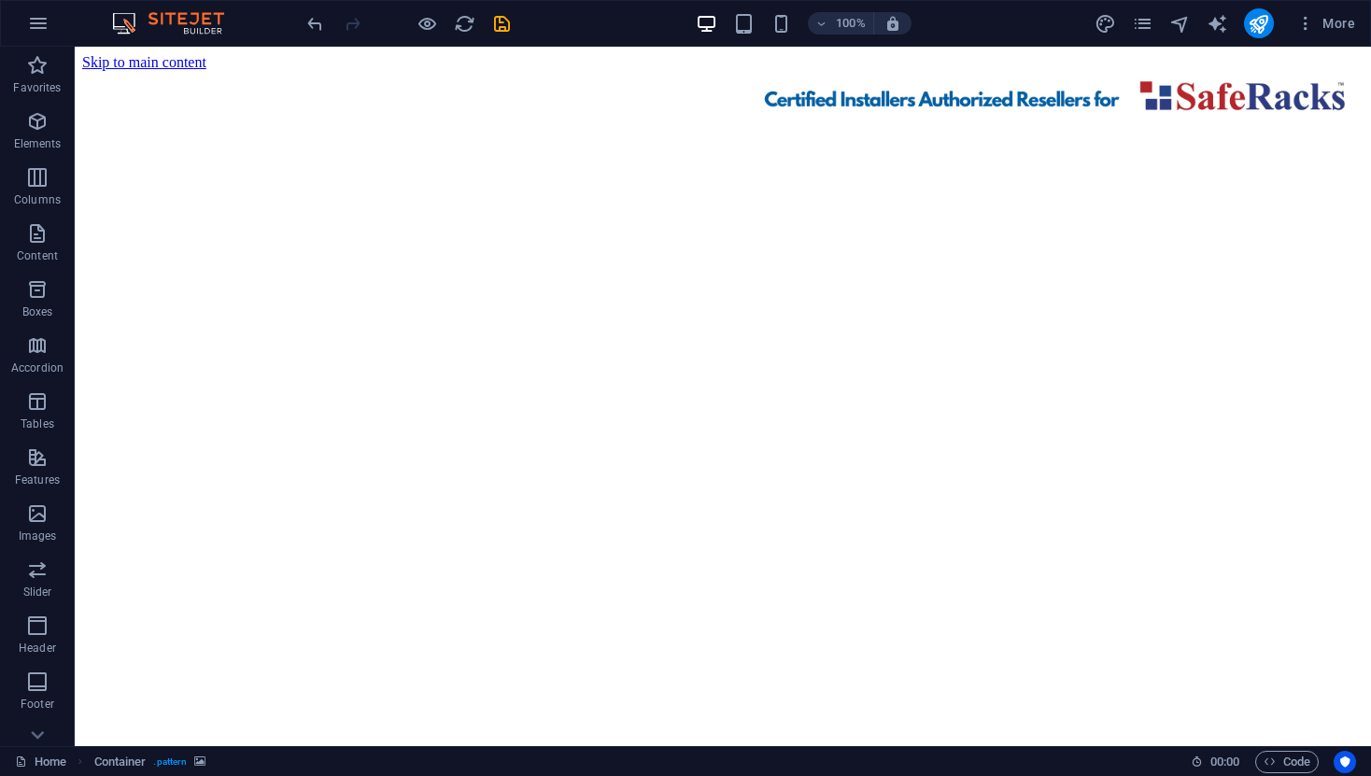
scroll to position [0, 0]
click at [499, 21] on icon "save" at bounding box center [501, 23] width 21 height 21
click at [1269, 26] on icon "publish" at bounding box center [1258, 23] width 21 height 21
